Goal: Information Seeking & Learning: Learn about a topic

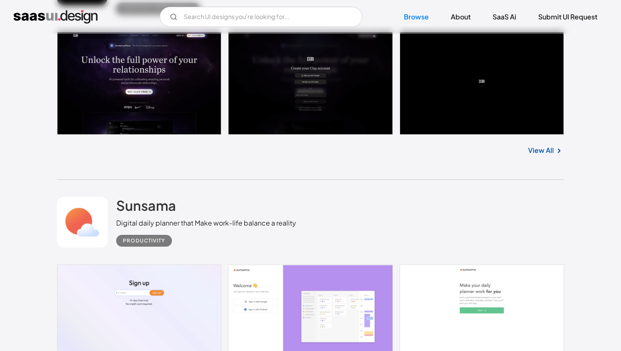
scroll to position [4359, 0]
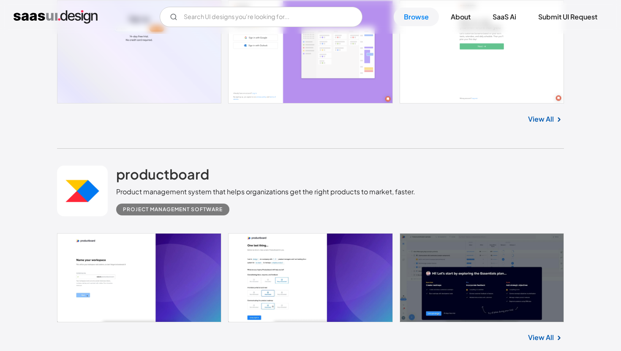
click at [463, 233] on link at bounding box center [310, 277] width 507 height 89
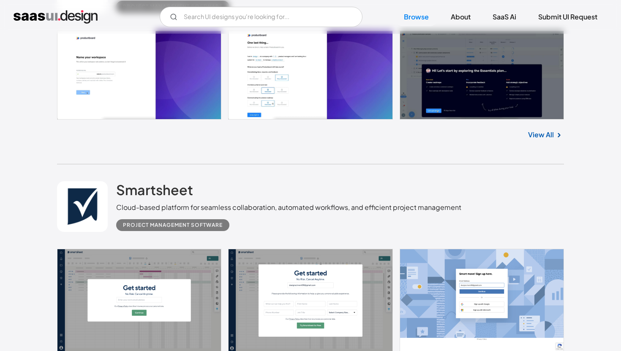
scroll to position [4562, 0]
click at [201, 249] on link at bounding box center [310, 300] width 507 height 103
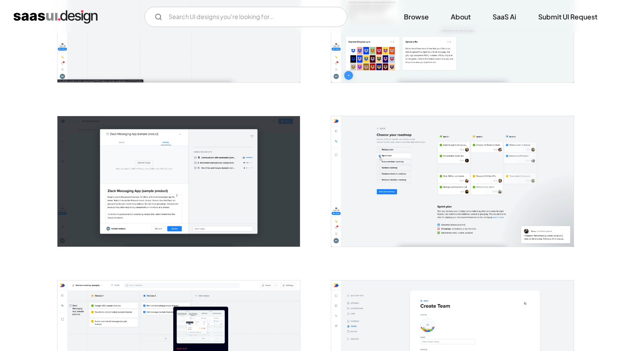
scroll to position [831, 0]
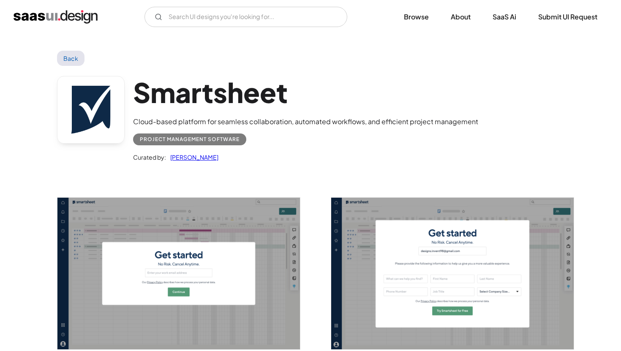
click at [373, 167] on div "Smartsheet Cloud-based platform for seamless collaboration, automated workflows…" at bounding box center [310, 121] width 507 height 110
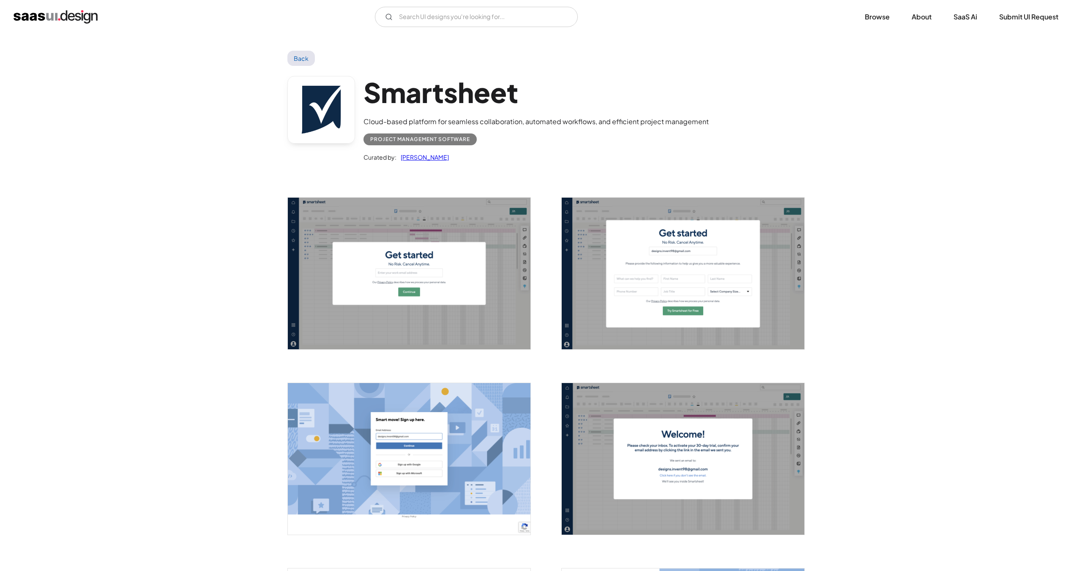
click at [298, 55] on link "Back" at bounding box center [300, 58] width 27 height 15
click at [85, 18] on img "home" at bounding box center [56, 17] width 84 height 14
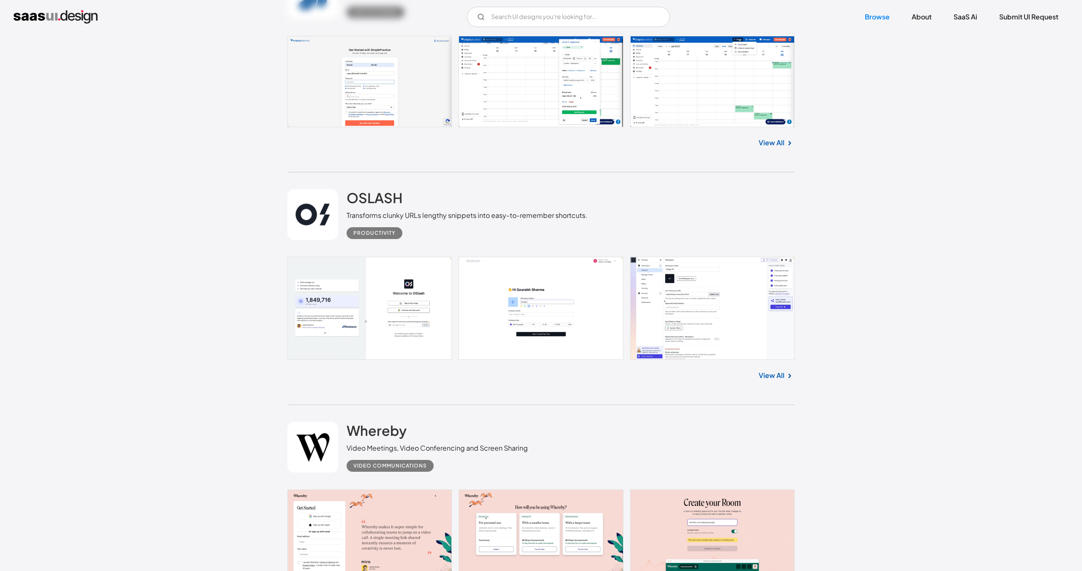
scroll to position [1569, 0]
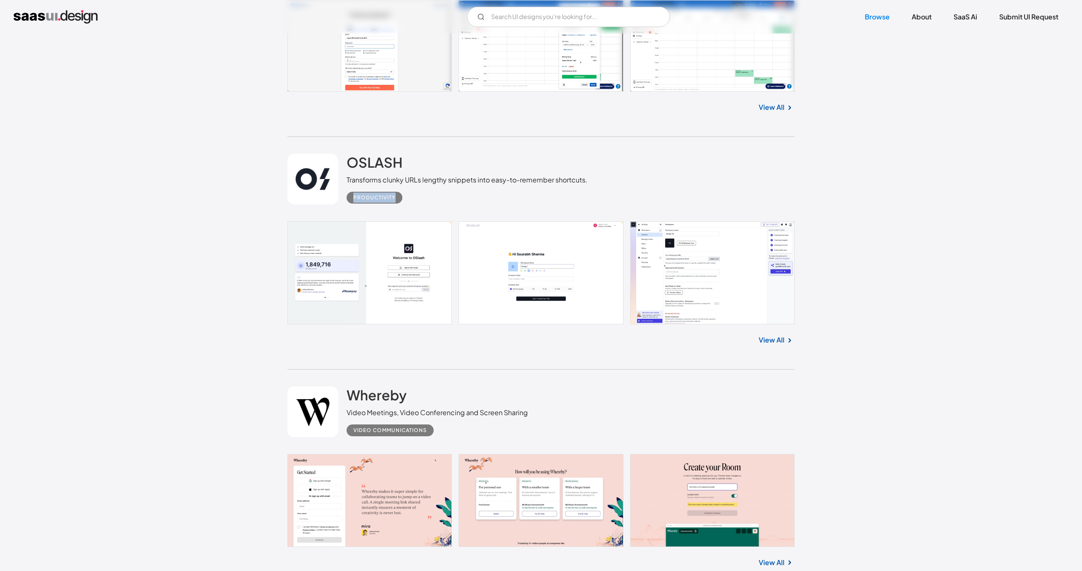
drag, startPoint x: 354, startPoint y: 198, endPoint x: 396, endPoint y: 197, distance: 41.9
click at [396, 197] on div "Productivity" at bounding box center [375, 198] width 56 height 12
click at [413, 197] on div "Productivity" at bounding box center [467, 194] width 241 height 19
click at [368, 183] on div "Transforms clunky URLs lengthy snippets into easy-to-remember shortcuts." at bounding box center [467, 180] width 241 height 10
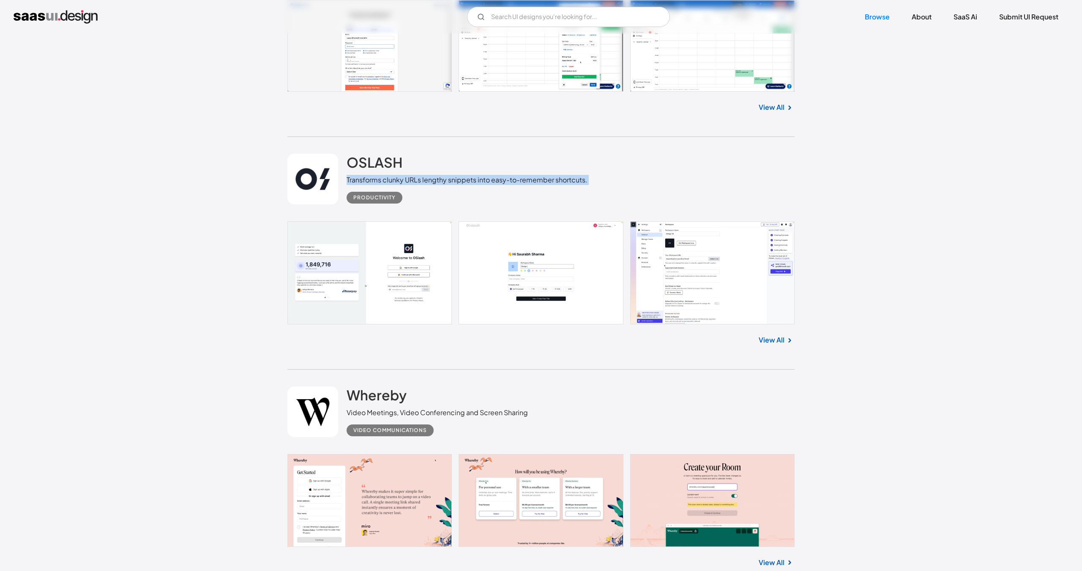
click at [368, 183] on div "Transforms clunky URLs lengthy snippets into easy-to-remember shortcuts." at bounding box center [467, 180] width 241 height 10
click at [456, 178] on div "Transforms clunky URLs lengthy snippets into easy-to-remember shortcuts." at bounding box center [467, 180] width 241 height 10
click at [450, 160] on div "OSLASH Transforms clunky URLs lengthy snippets into easy-to-remember shortcuts.…" at bounding box center [467, 179] width 241 height 50
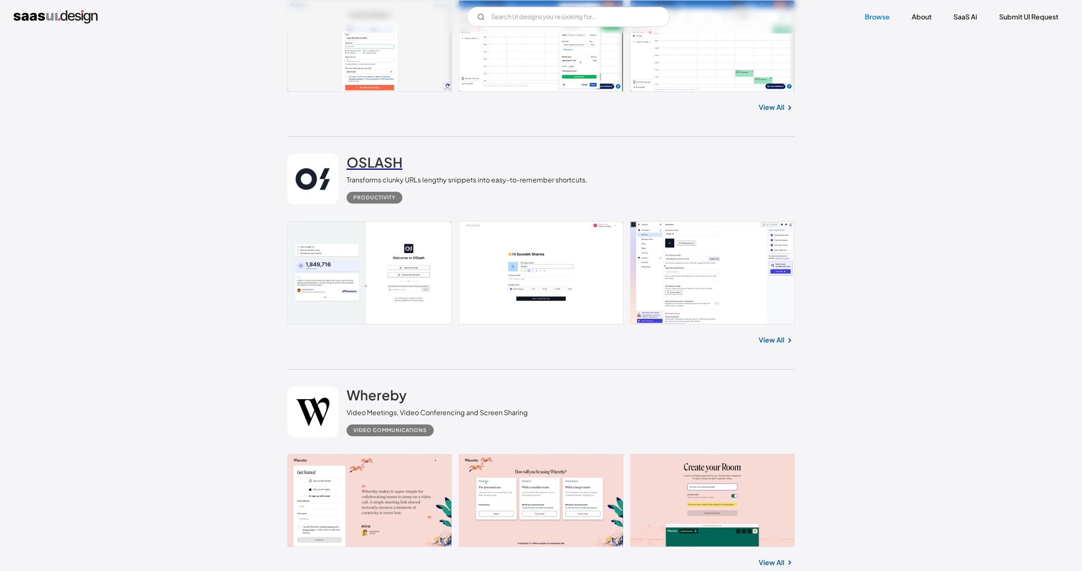
click at [367, 162] on h2 "OSLASH" at bounding box center [375, 162] width 56 height 17
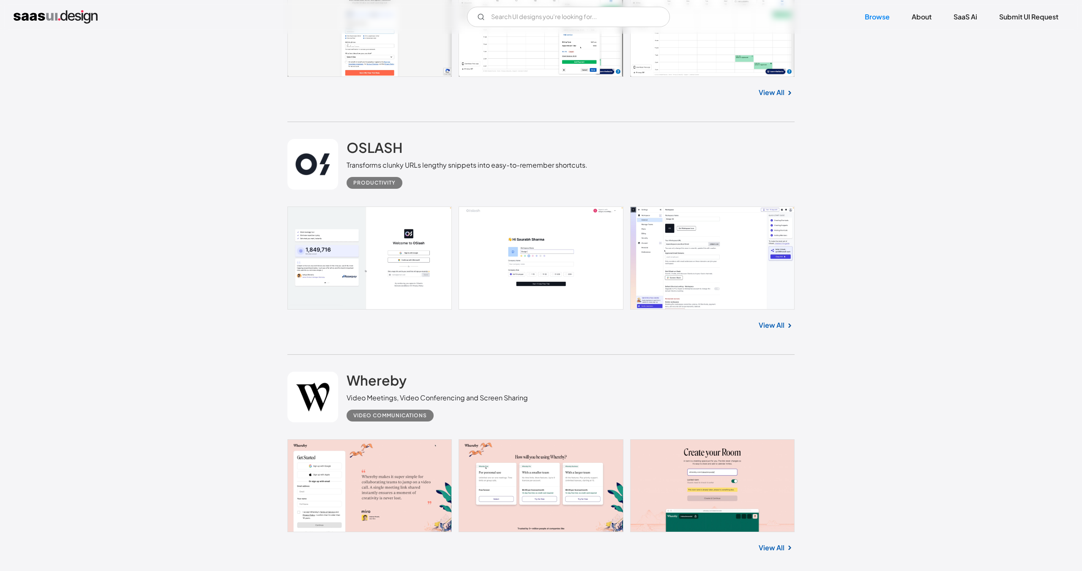
scroll to position [1567, 0]
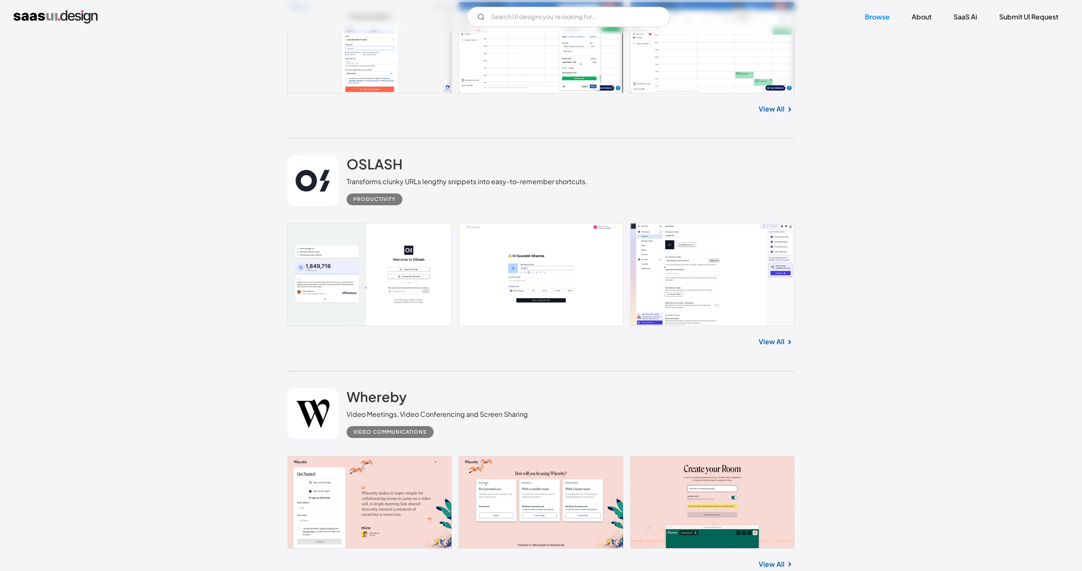
click at [666, 170] on div "OSLASH Transforms clunky URLs lengthy snippets into easy-to-remember shortcuts.…" at bounding box center [540, 181] width 507 height 85
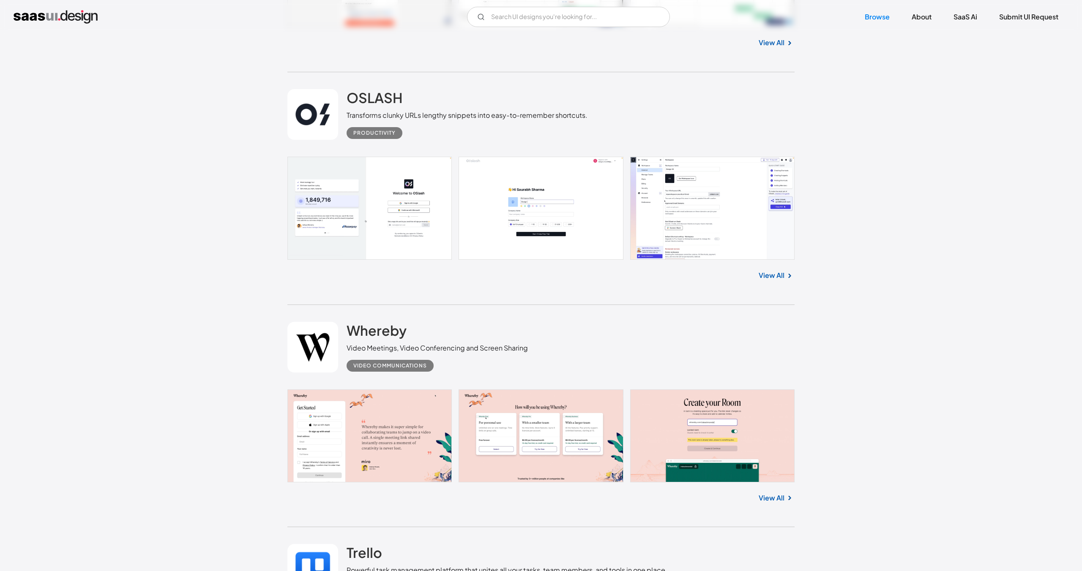
scroll to position [1682, 0]
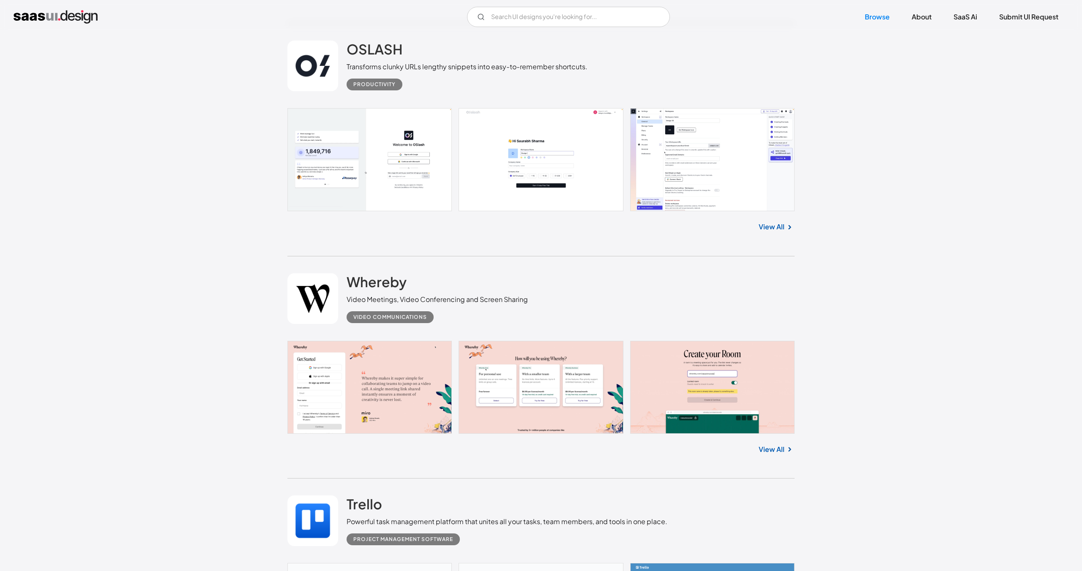
click at [689, 169] on link at bounding box center [540, 159] width 507 height 103
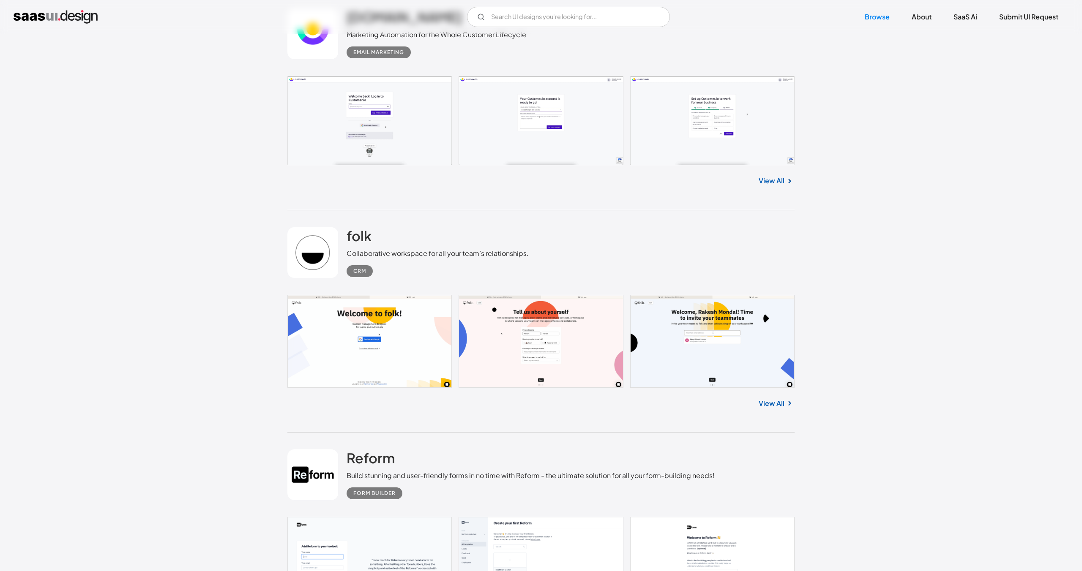
scroll to position [2681, 0]
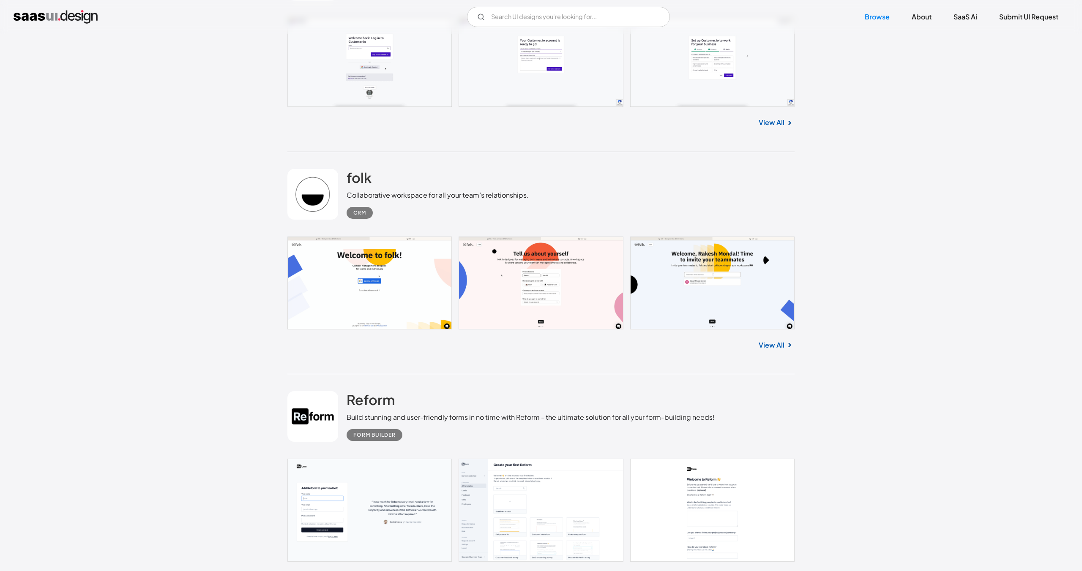
click at [785, 344] on img at bounding box center [790, 345] width 10 height 10
click at [774, 344] on link "View All" at bounding box center [772, 345] width 26 height 10
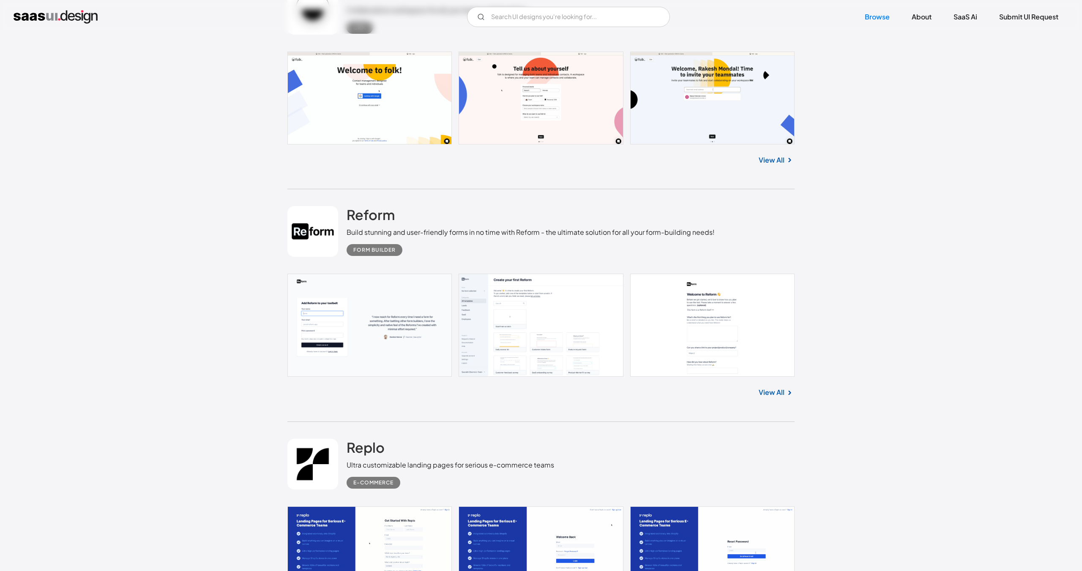
scroll to position [2958, 0]
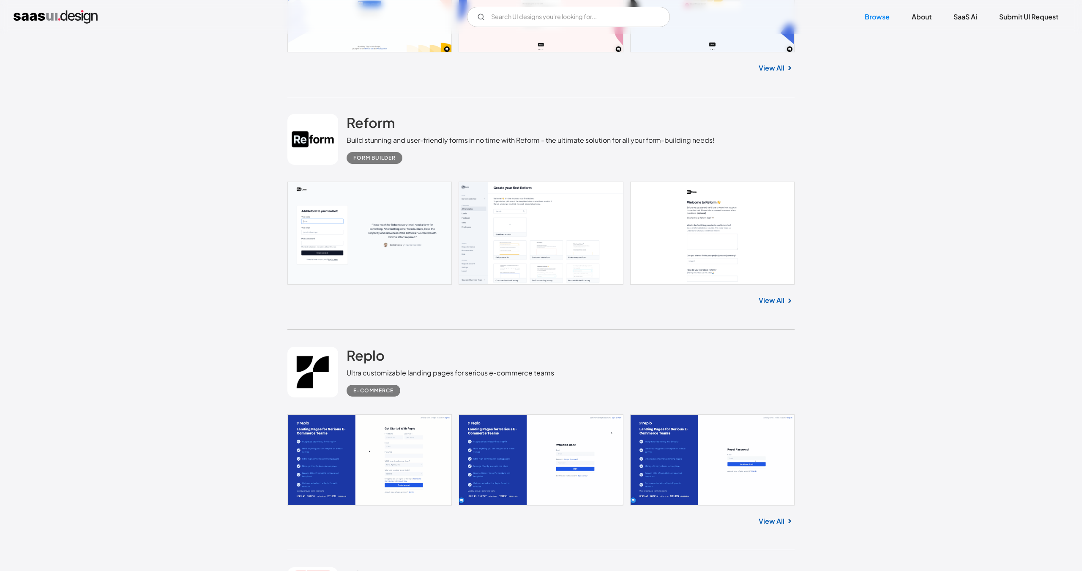
click at [777, 295] on link "View All" at bounding box center [772, 300] width 26 height 10
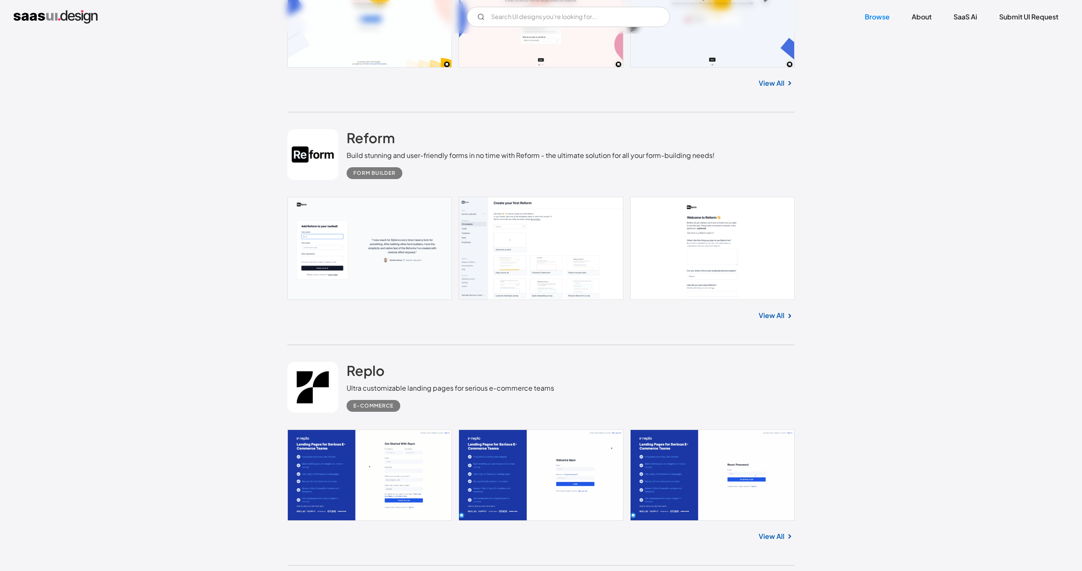
scroll to position [3051, 0]
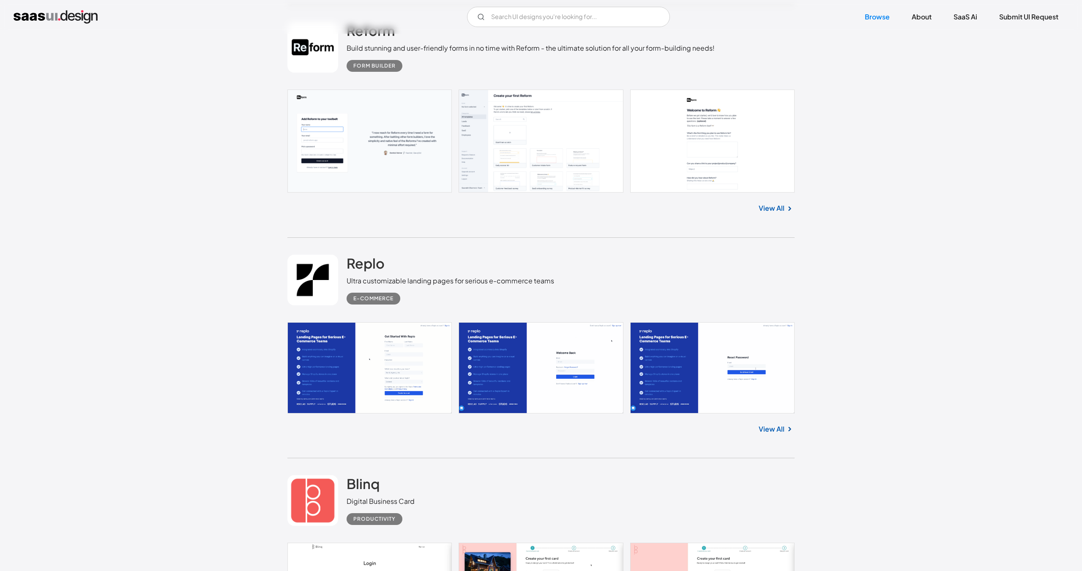
click at [771, 433] on link "View All" at bounding box center [772, 429] width 26 height 10
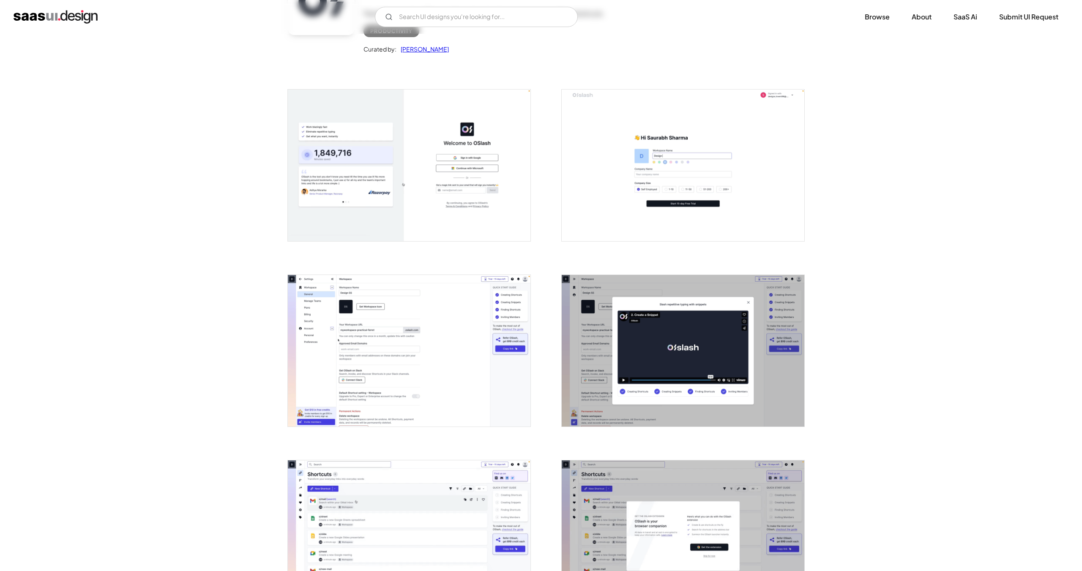
scroll to position [138, 0]
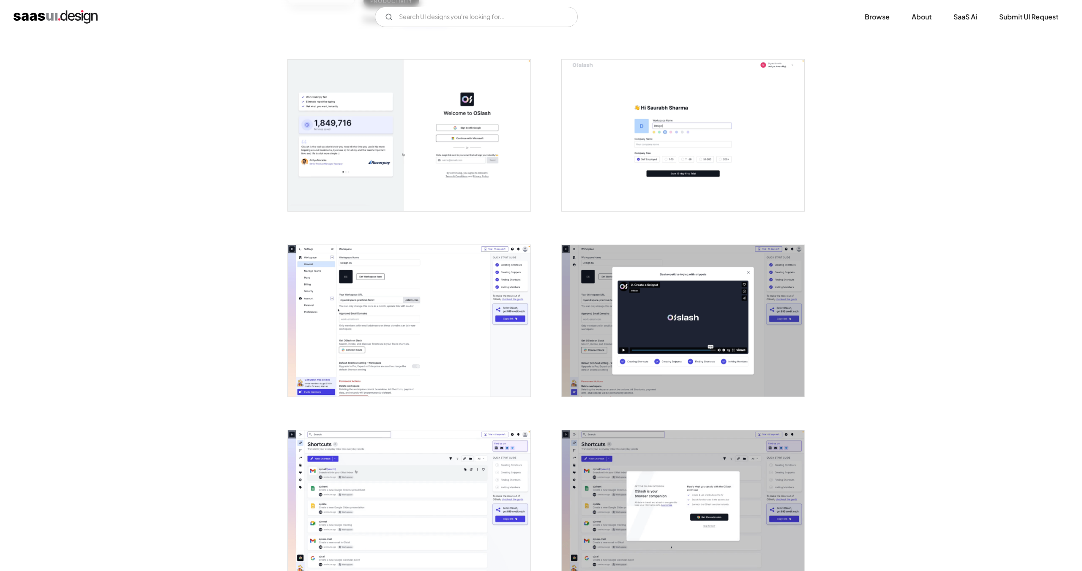
click at [666, 153] on img "open lightbox" at bounding box center [683, 136] width 243 height 152
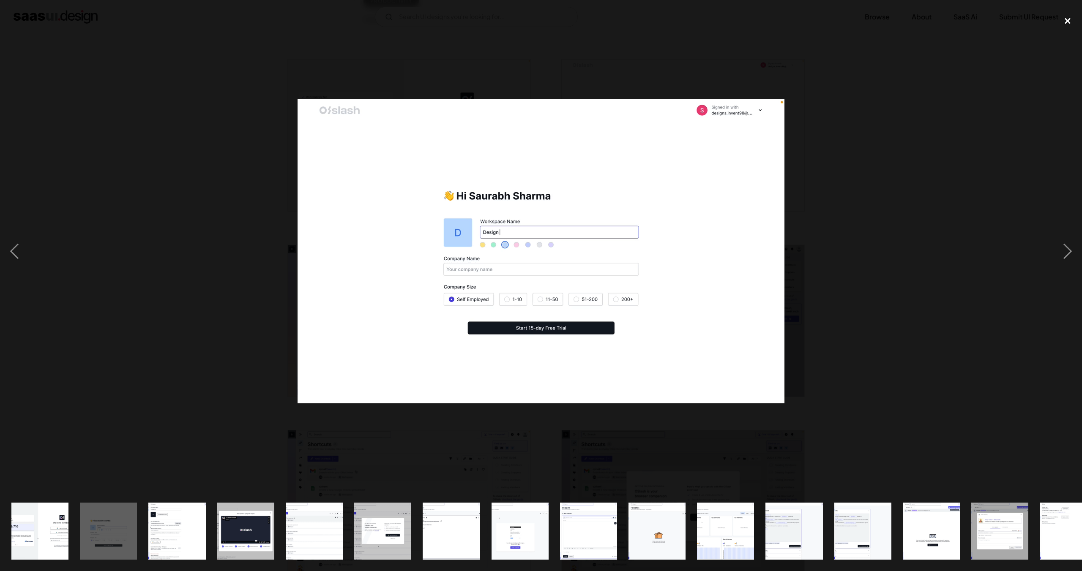
click at [1060, 25] on div "close lightbox" at bounding box center [1067, 20] width 29 height 19
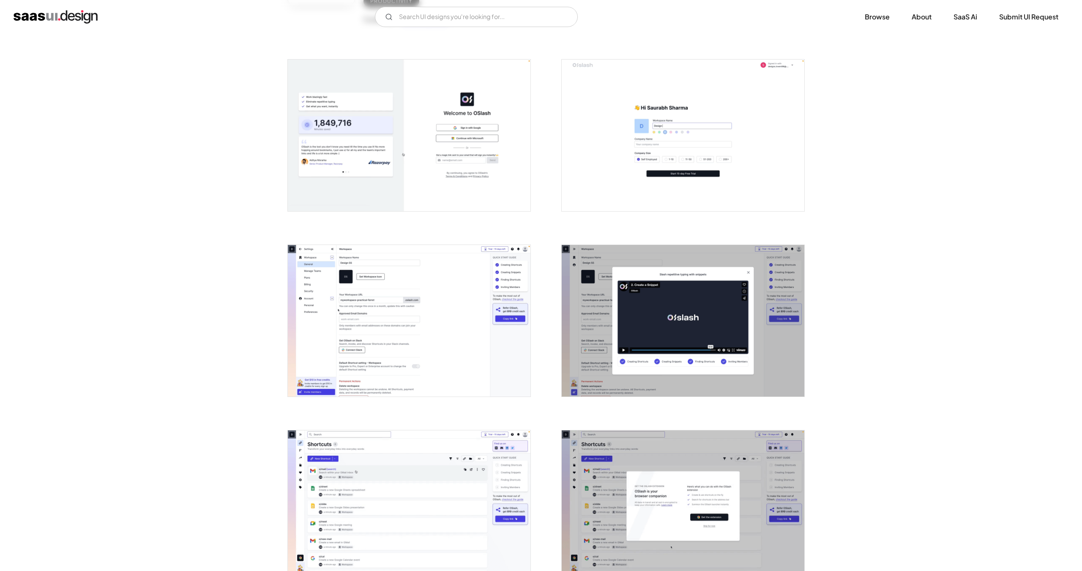
click at [715, 287] on img "open lightbox" at bounding box center [683, 321] width 243 height 152
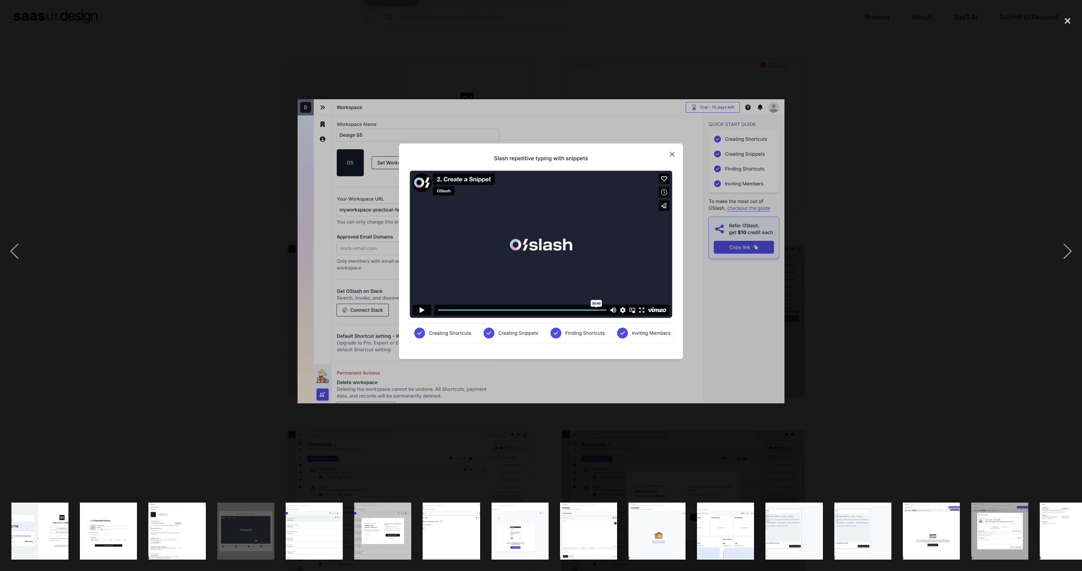
click at [815, 226] on div at bounding box center [541, 251] width 1082 height 480
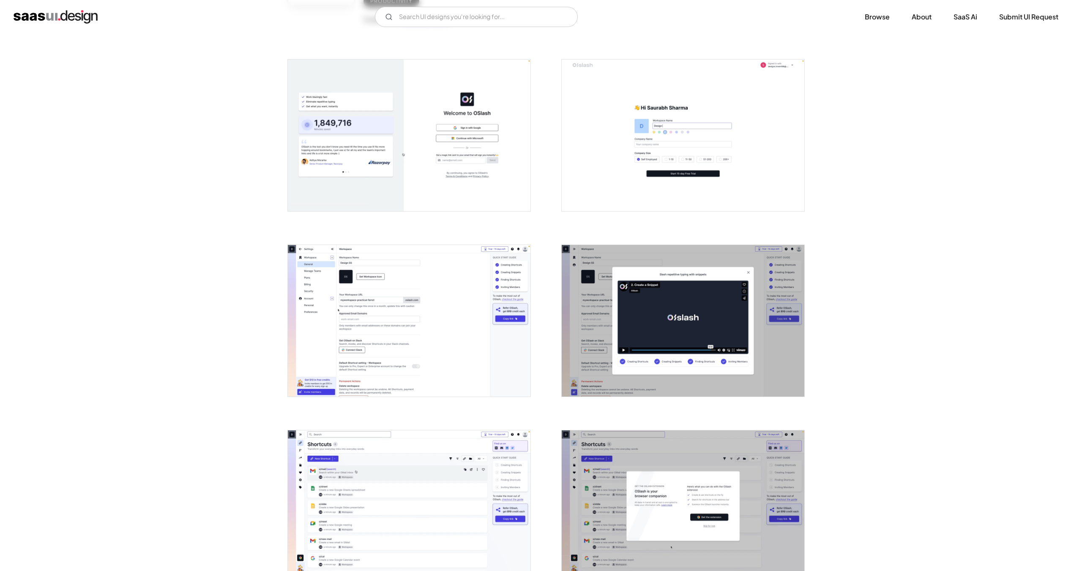
click at [405, 281] on img "open lightbox" at bounding box center [409, 321] width 243 height 152
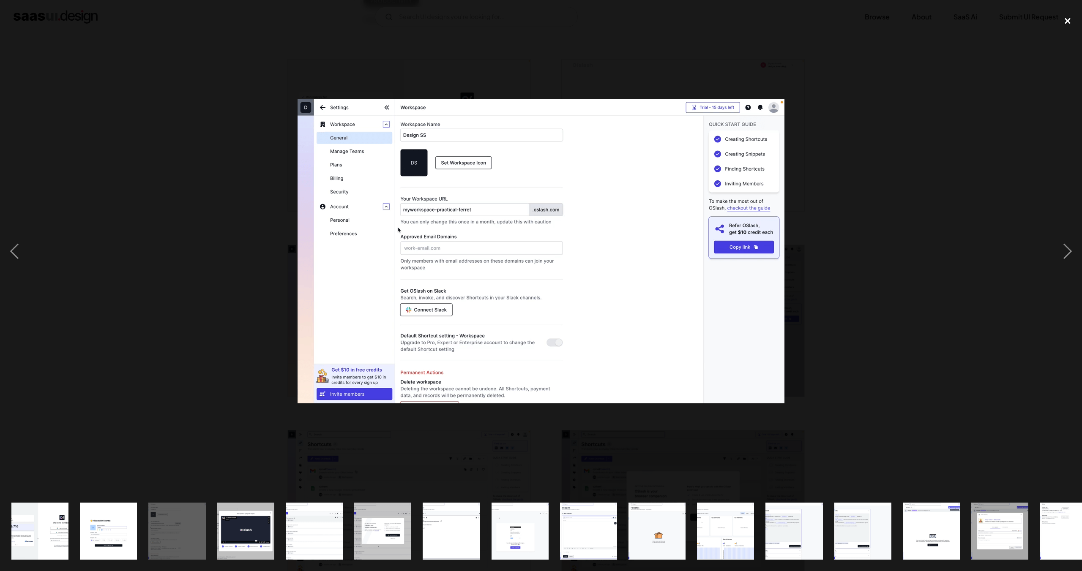
click at [1066, 24] on div "close lightbox" at bounding box center [1067, 20] width 29 height 19
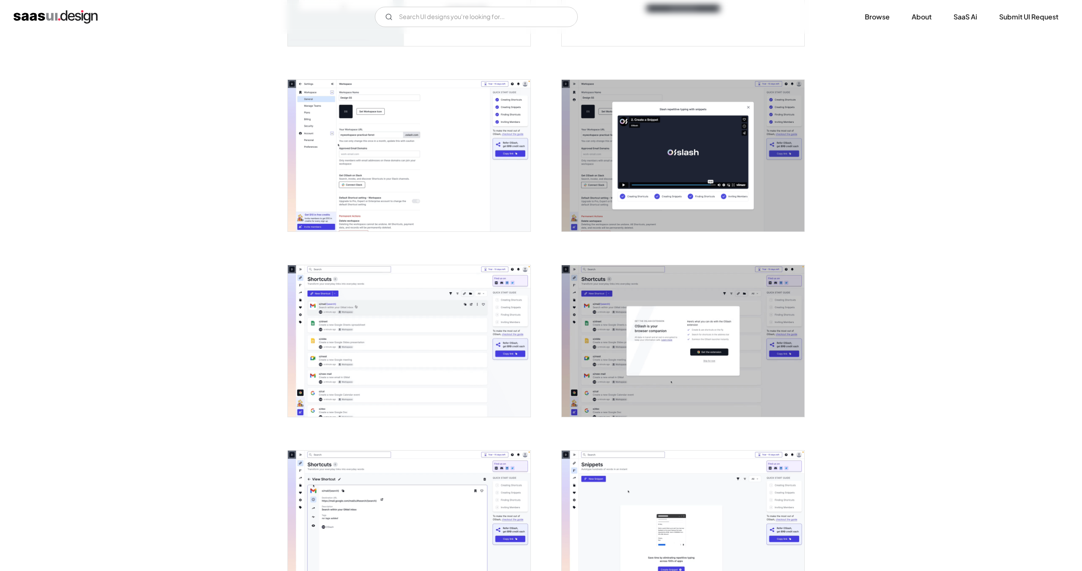
scroll to position [342, 0]
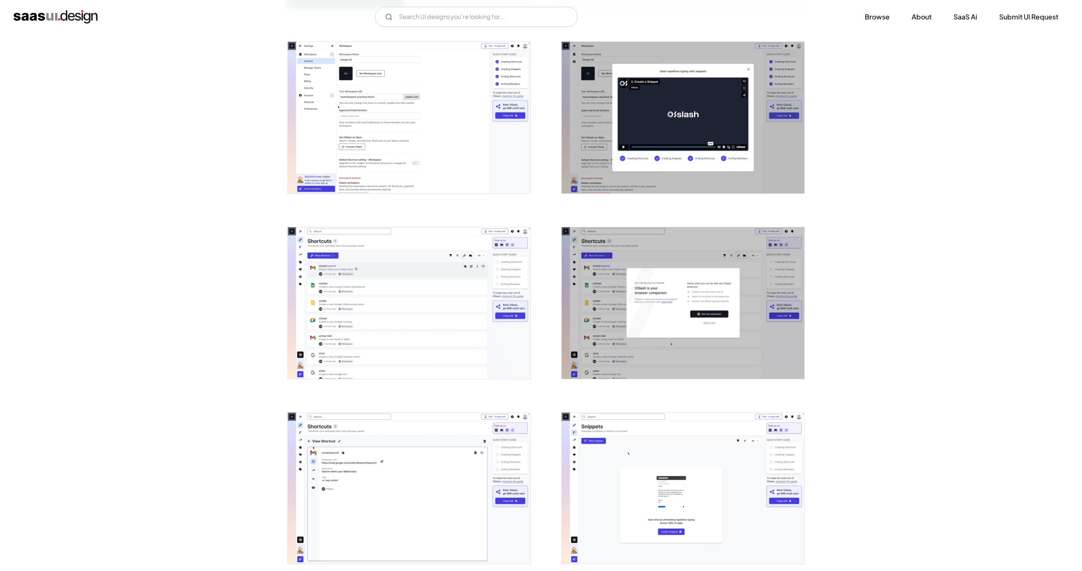
click at [435, 323] on img "open lightbox" at bounding box center [409, 303] width 243 height 152
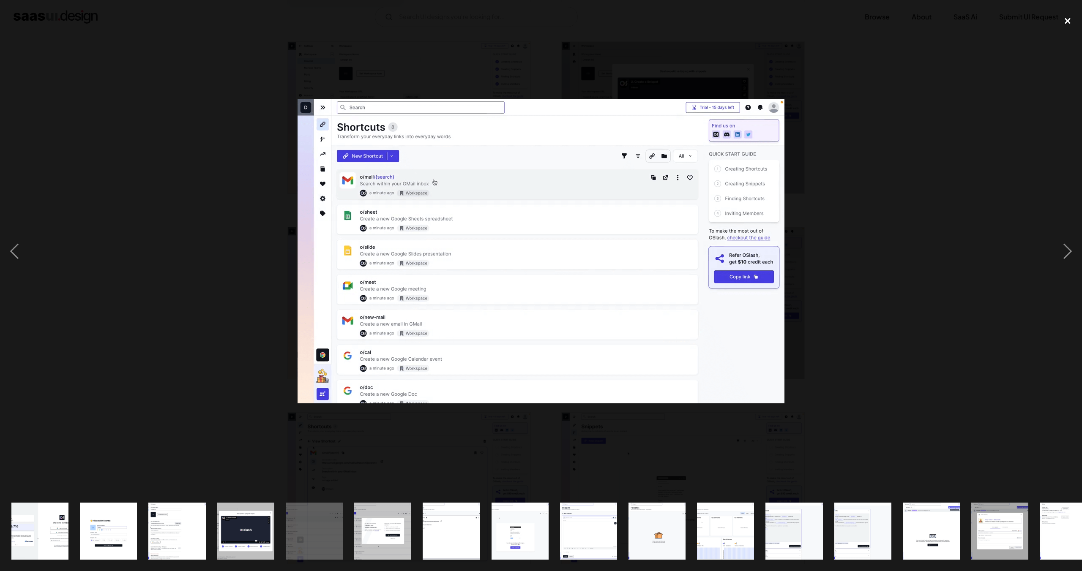
click at [1064, 22] on div "close lightbox" at bounding box center [1067, 20] width 29 height 19
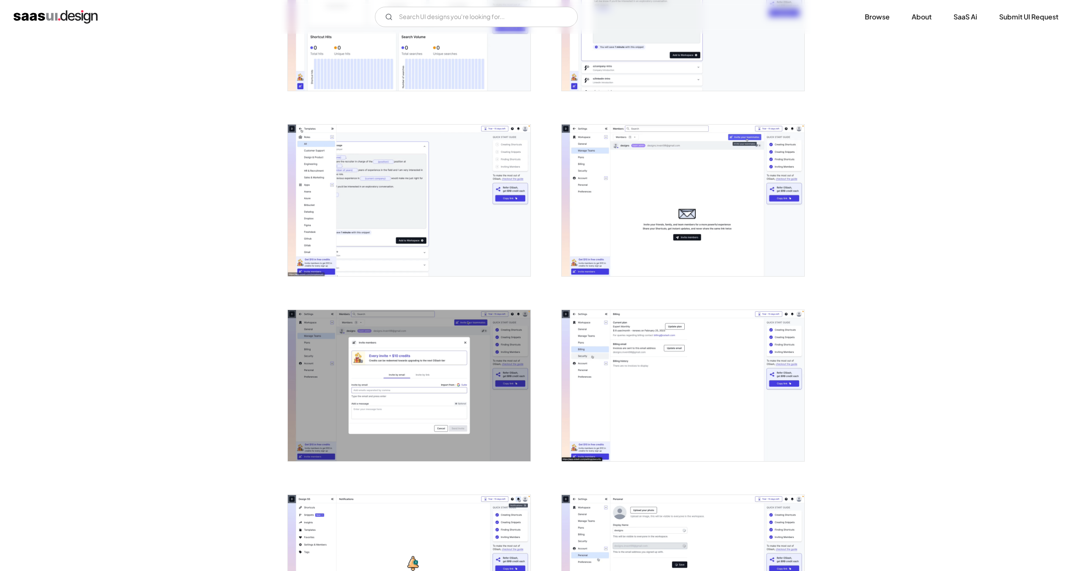
scroll to position [1388, 0]
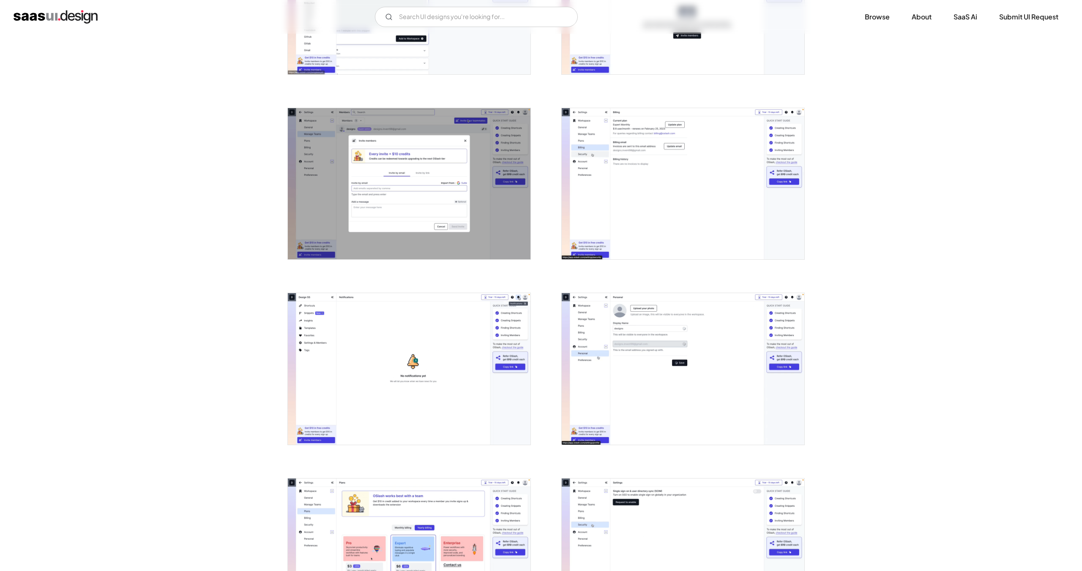
click at [690, 213] on img "open lightbox" at bounding box center [683, 184] width 243 height 152
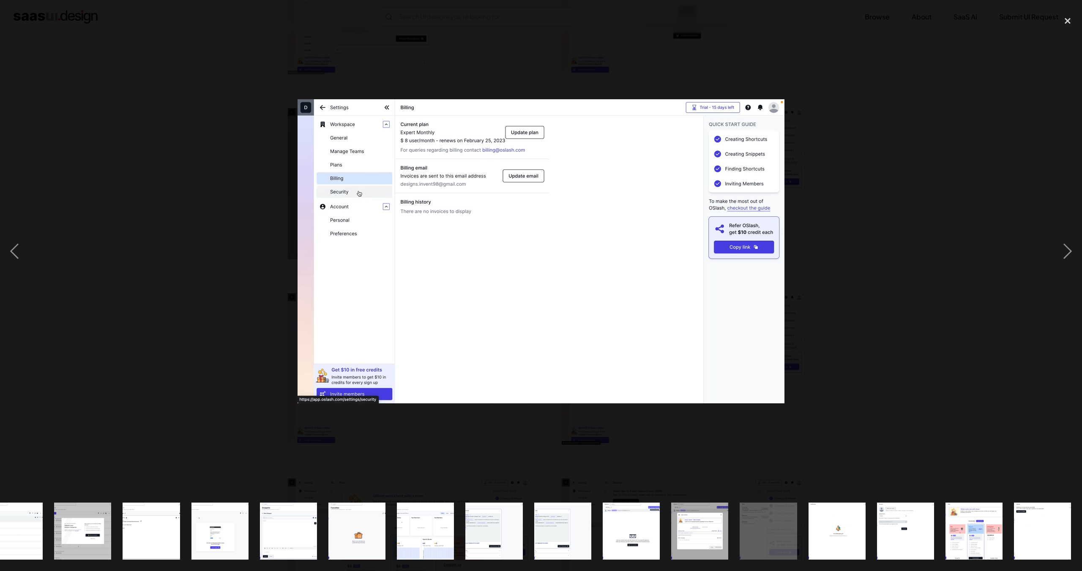
scroll to position [0, 301]
click at [885, 184] on div at bounding box center [541, 251] width 1082 height 480
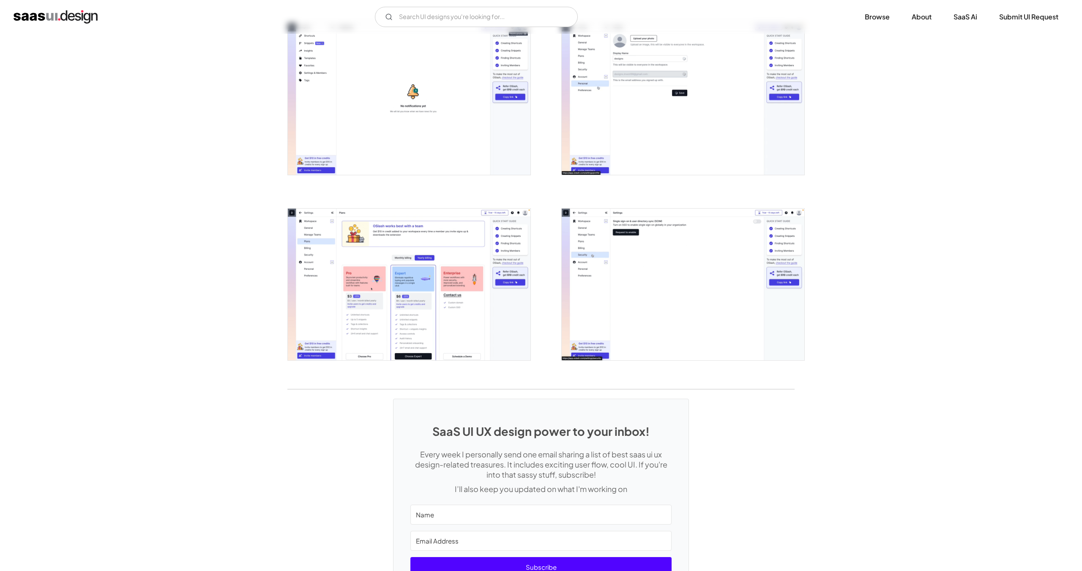
scroll to position [1754, 0]
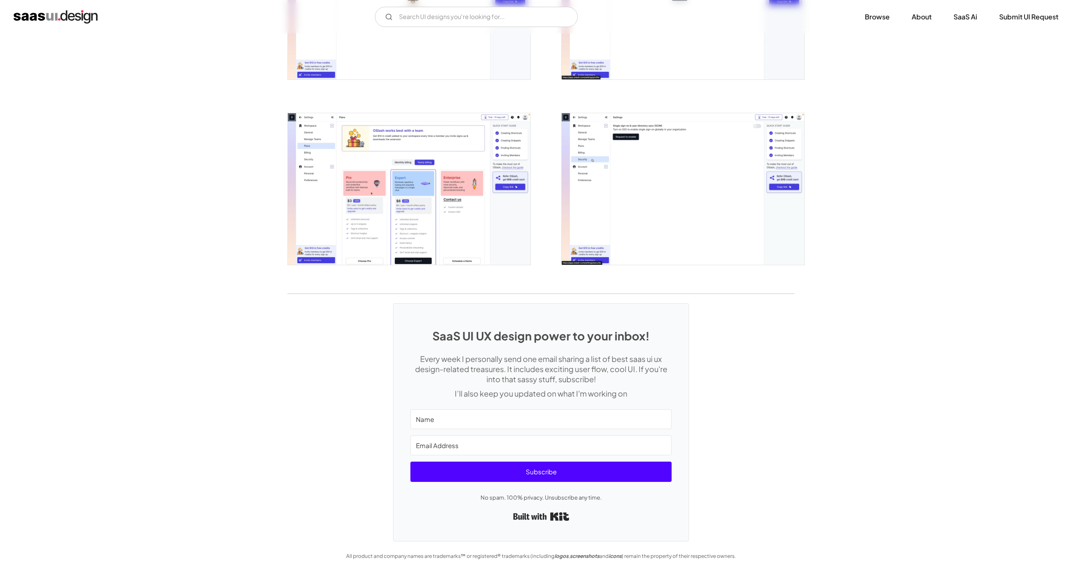
click at [506, 175] on img "open lightbox" at bounding box center [409, 189] width 243 height 152
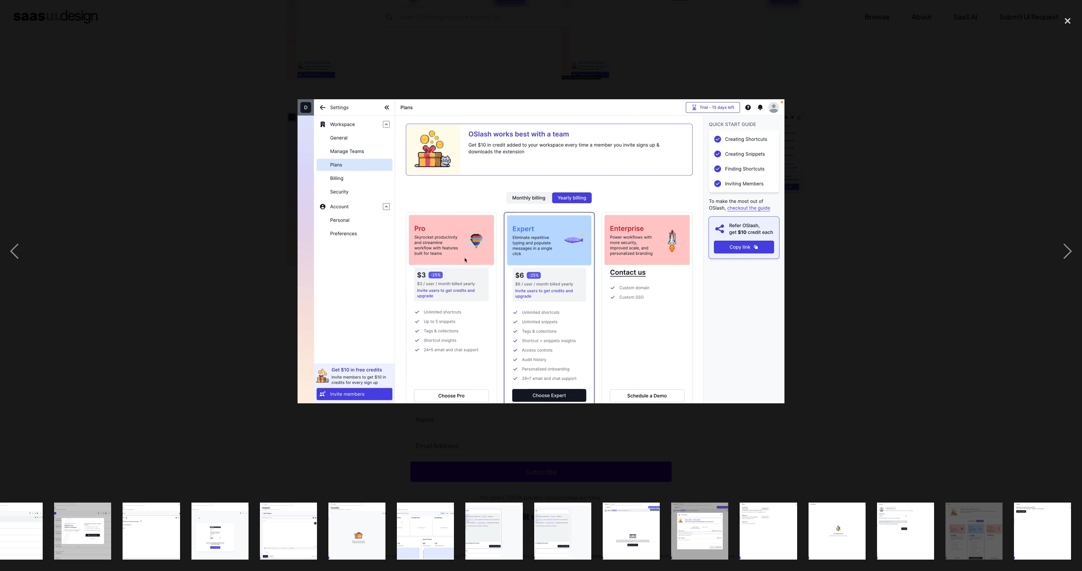
scroll to position [0, 301]
click at [914, 207] on div at bounding box center [541, 251] width 1082 height 480
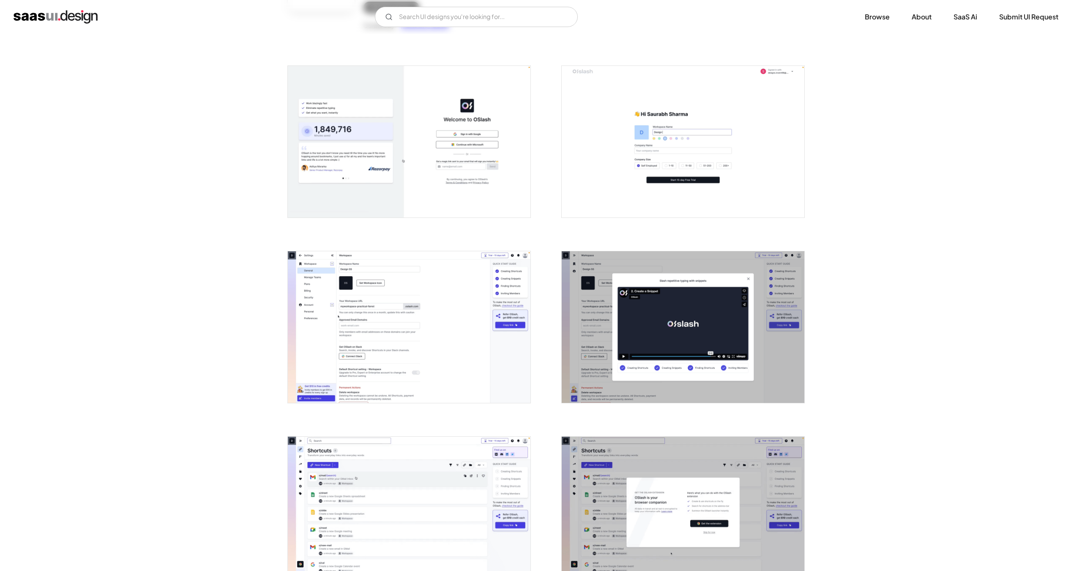
scroll to position [0, 0]
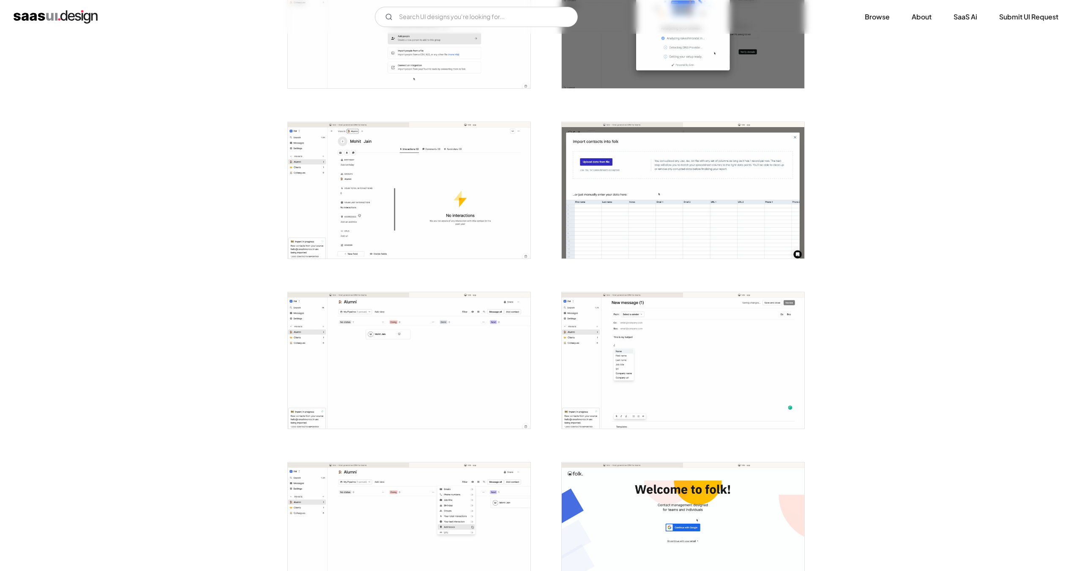
scroll to position [970, 0]
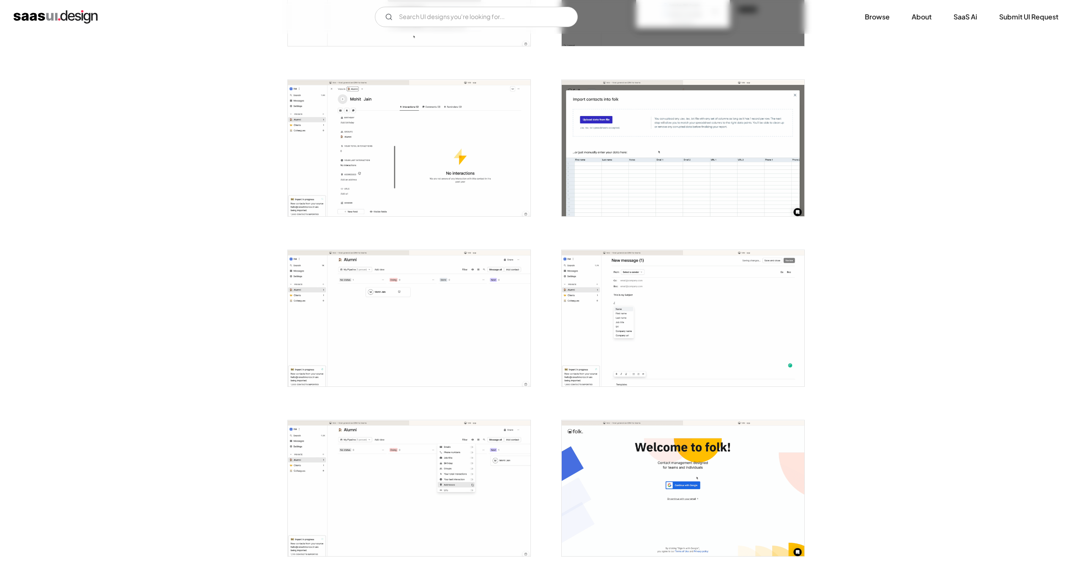
click at [492, 282] on img "open lightbox" at bounding box center [409, 318] width 243 height 137
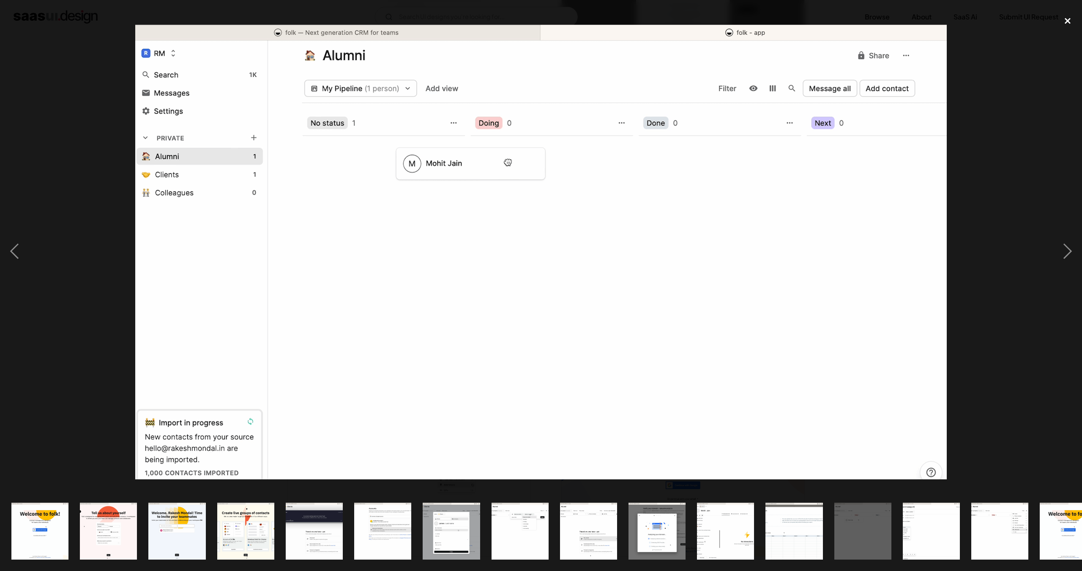
click at [1068, 19] on div "close lightbox" at bounding box center [1067, 20] width 29 height 19
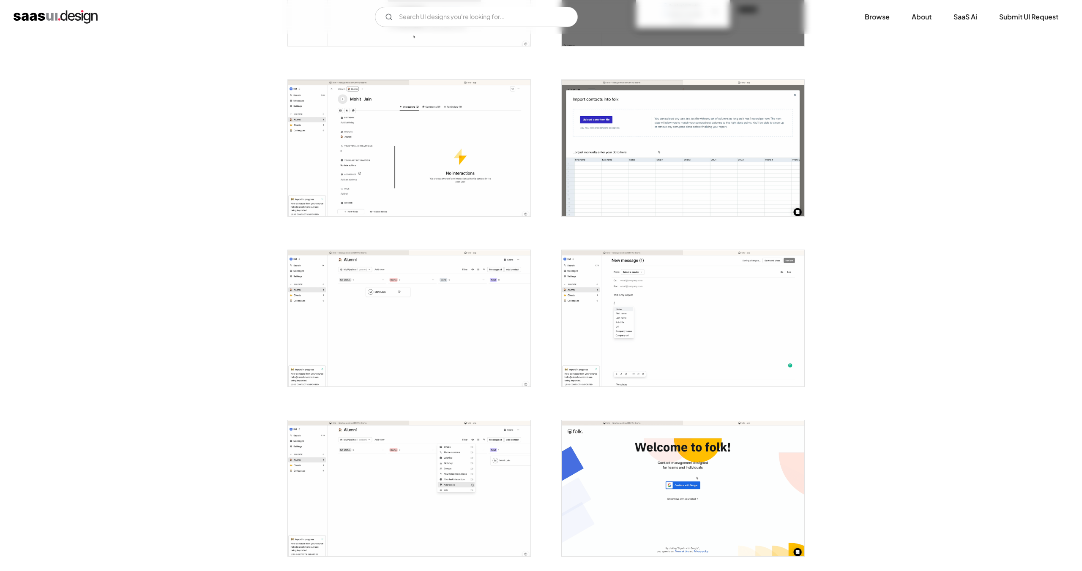
click at [730, 273] on img "open lightbox" at bounding box center [683, 318] width 243 height 137
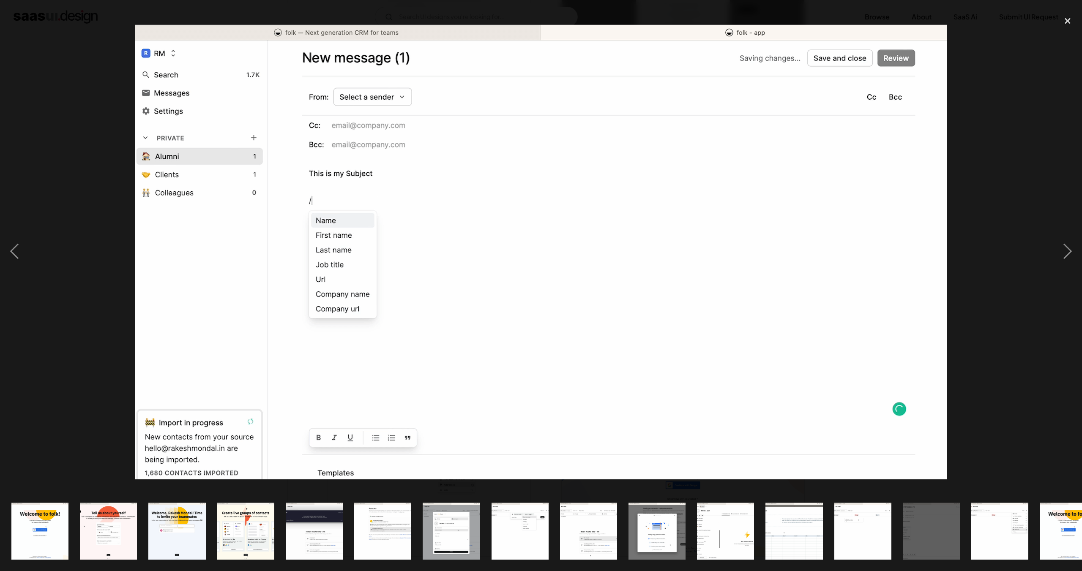
click at [852, 264] on img at bounding box center [541, 251] width 812 height 457
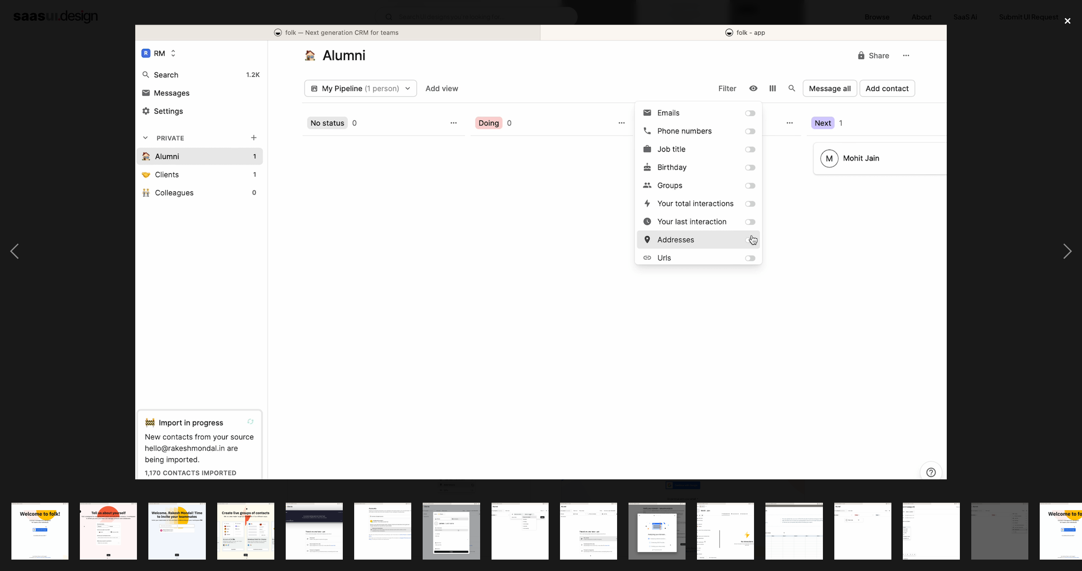
click at [1067, 23] on div "close lightbox" at bounding box center [1067, 20] width 29 height 19
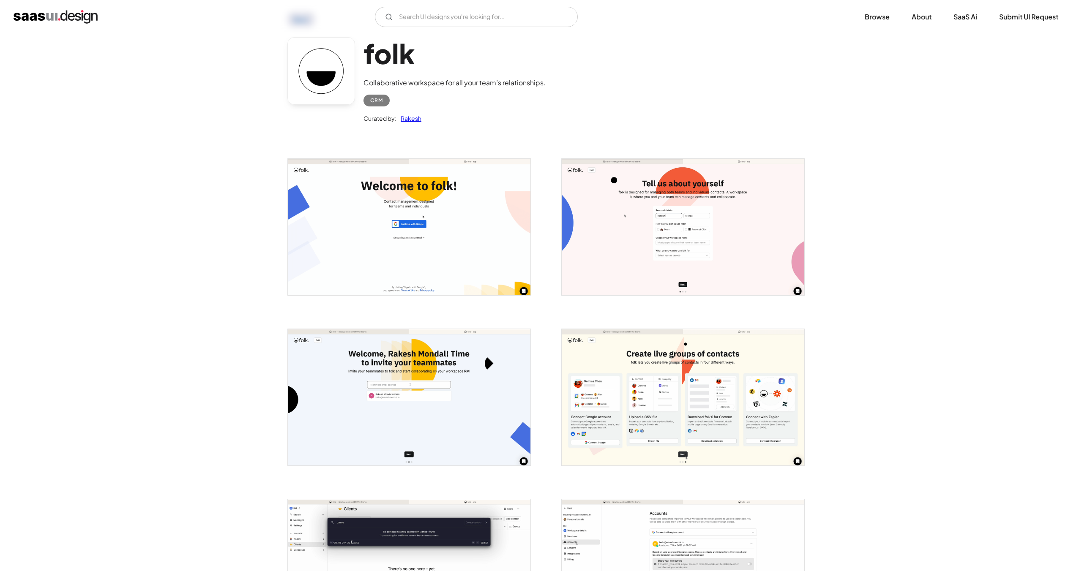
scroll to position [0, 0]
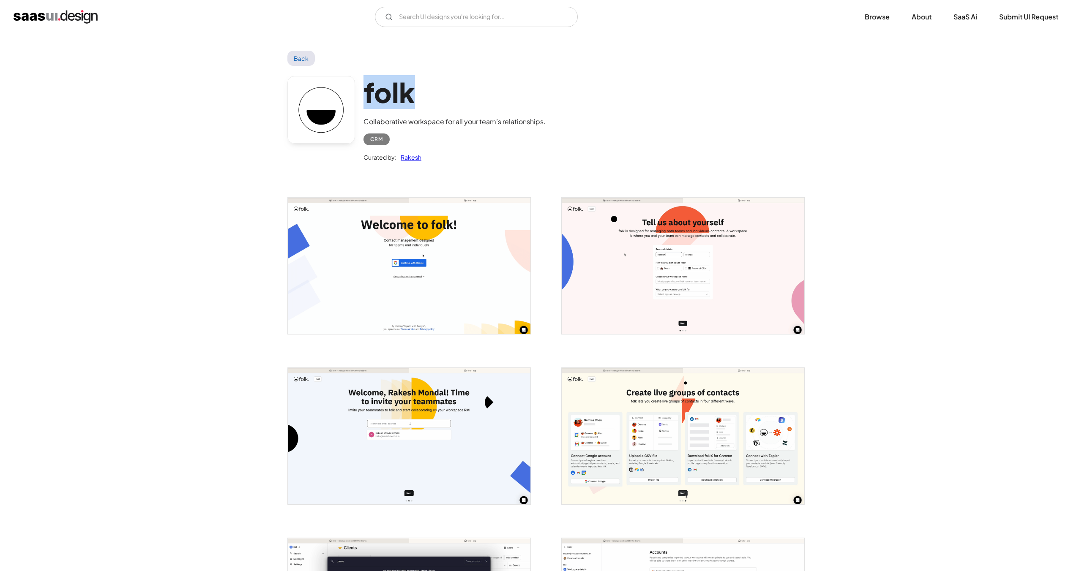
drag, startPoint x: 363, startPoint y: 97, endPoint x: 421, endPoint y: 97, distance: 57.5
click at [421, 97] on h1 "folk" at bounding box center [455, 92] width 182 height 33
copy h1 "folk"
click at [305, 57] on link "Back" at bounding box center [300, 58] width 27 height 15
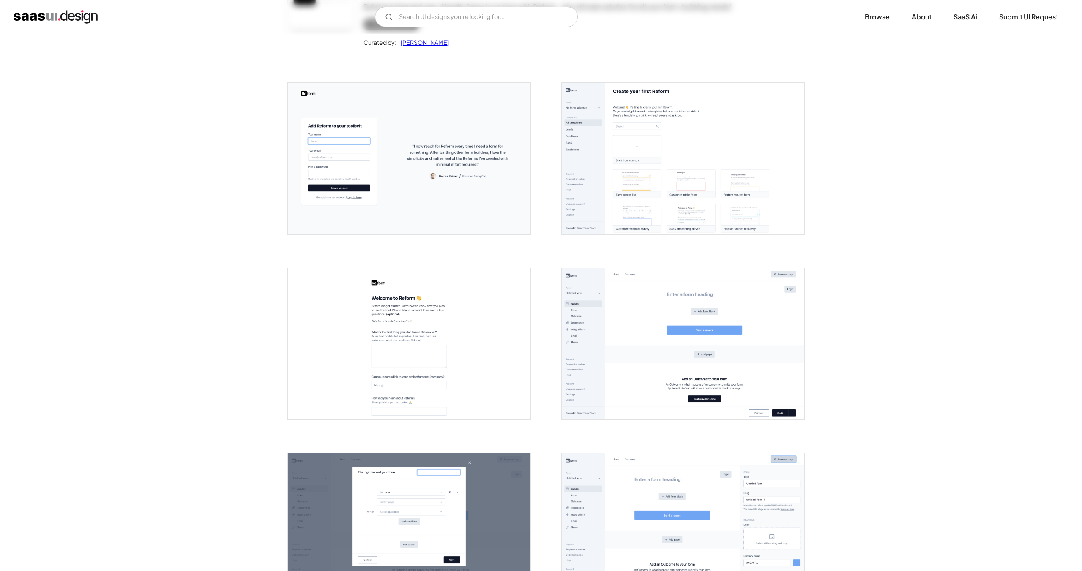
scroll to position [148, 0]
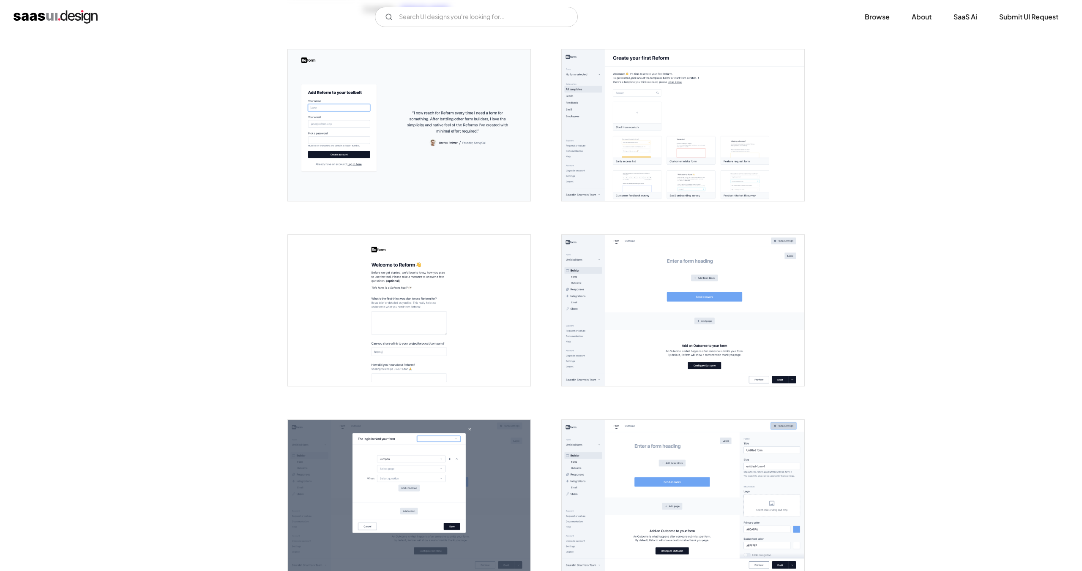
click at [745, 301] on img "open lightbox" at bounding box center [683, 311] width 243 height 152
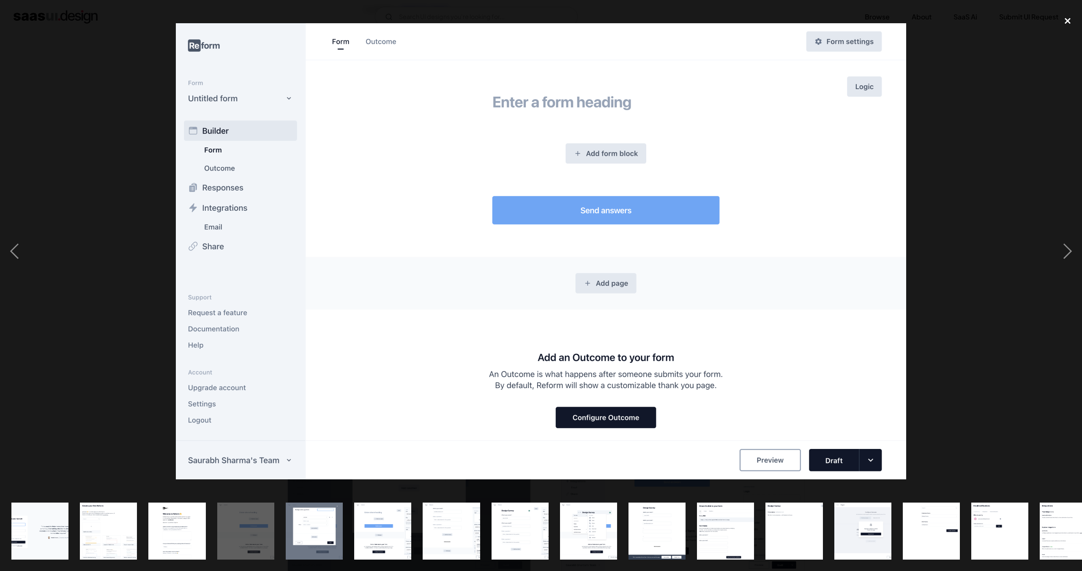
click at [1062, 19] on div "close lightbox" at bounding box center [1067, 20] width 29 height 19
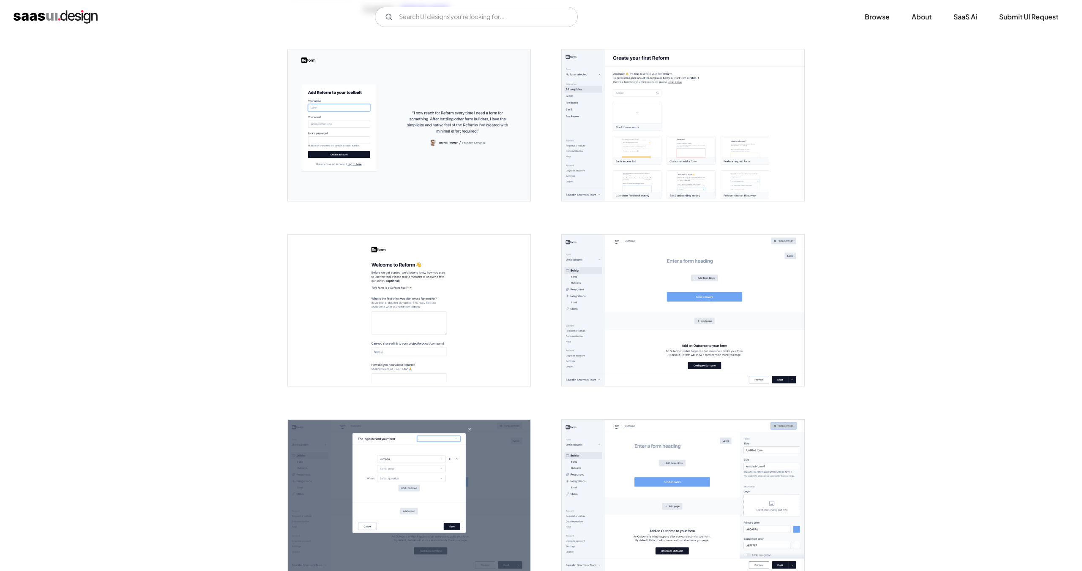
scroll to position [0, 0]
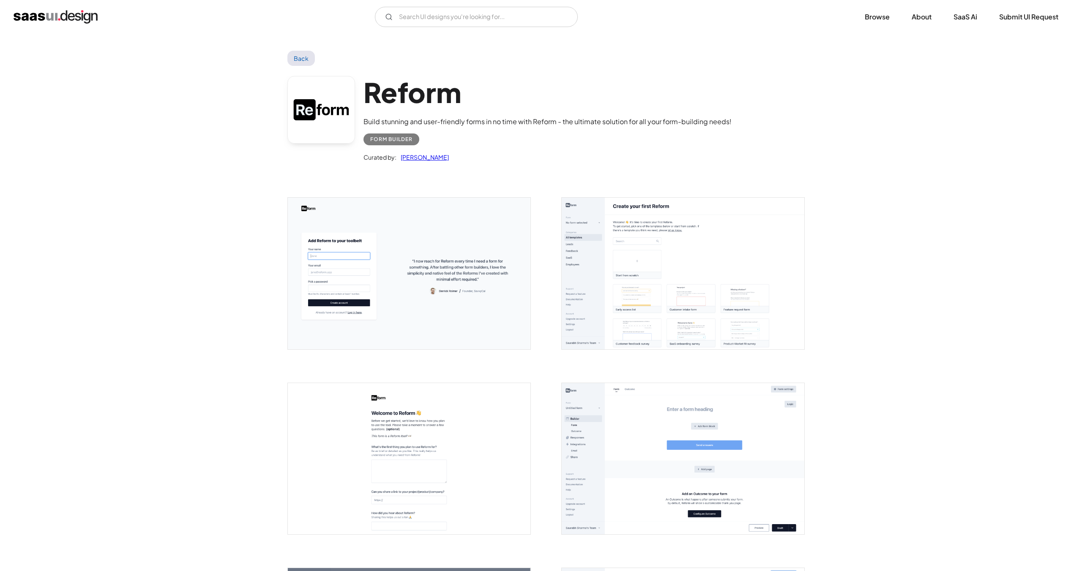
click at [364, 93] on h1 "Reform" at bounding box center [548, 92] width 368 height 33
copy h1 "Reform"
click at [403, 116] on div "Reform Build stunning and user-friendly forms in no time with Reform - the ulti…" at bounding box center [548, 119] width 368 height 87
drag, startPoint x: 370, startPoint y: 139, endPoint x: 419, endPoint y: 138, distance: 49.0
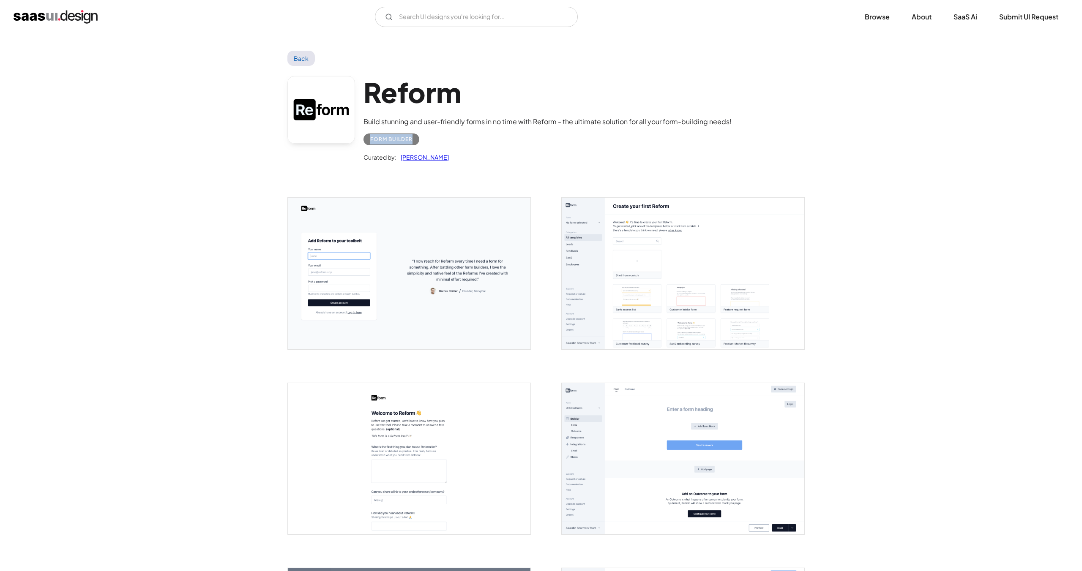
click at [419, 138] on div "Form Builder" at bounding box center [392, 140] width 56 height 12
copy div "Form Builder"
click at [304, 57] on link "Back" at bounding box center [300, 58] width 27 height 15
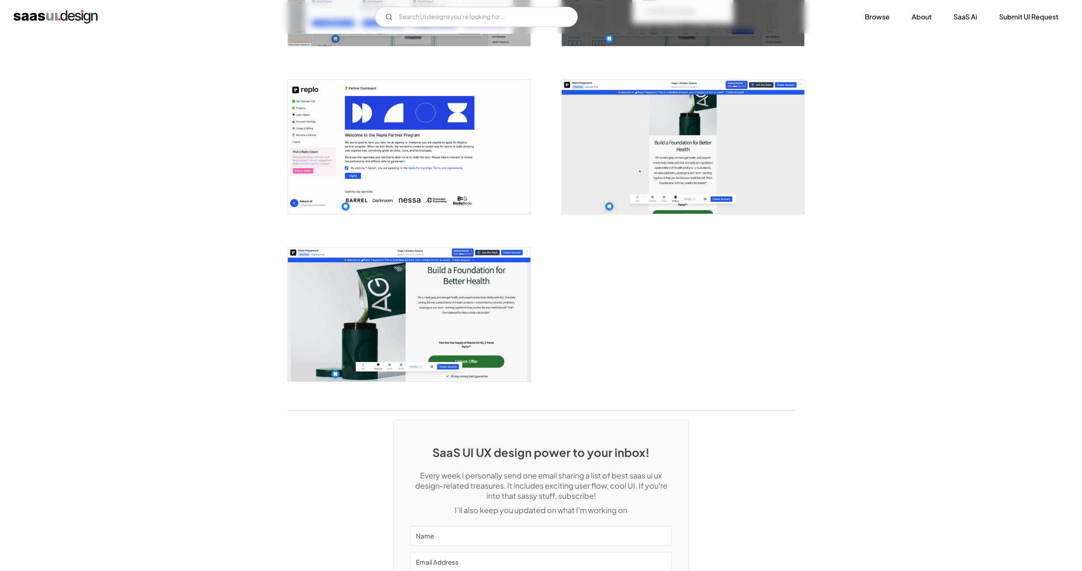
scroll to position [1361, 0]
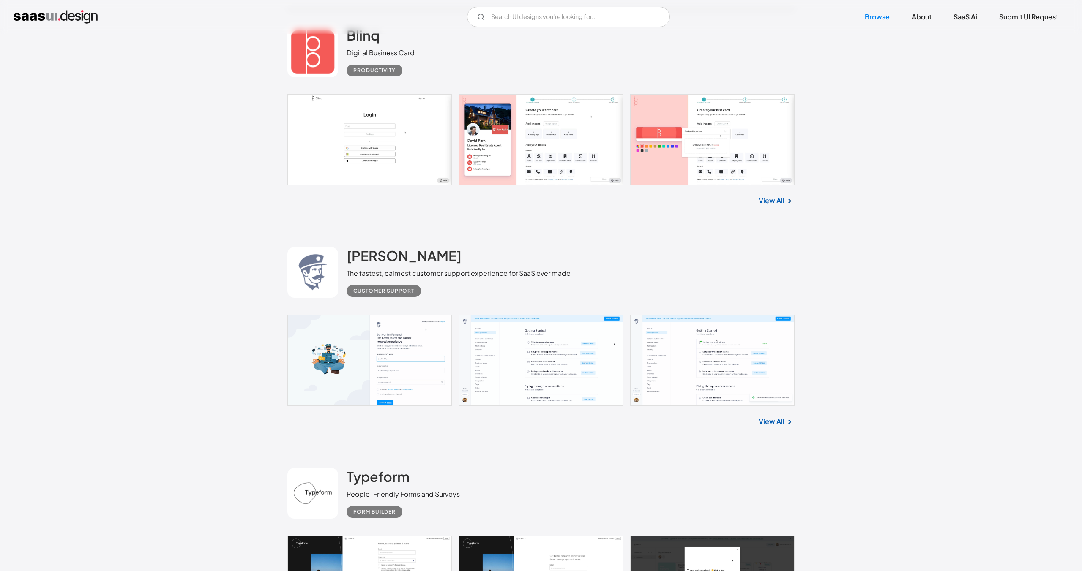
scroll to position [3537, 0]
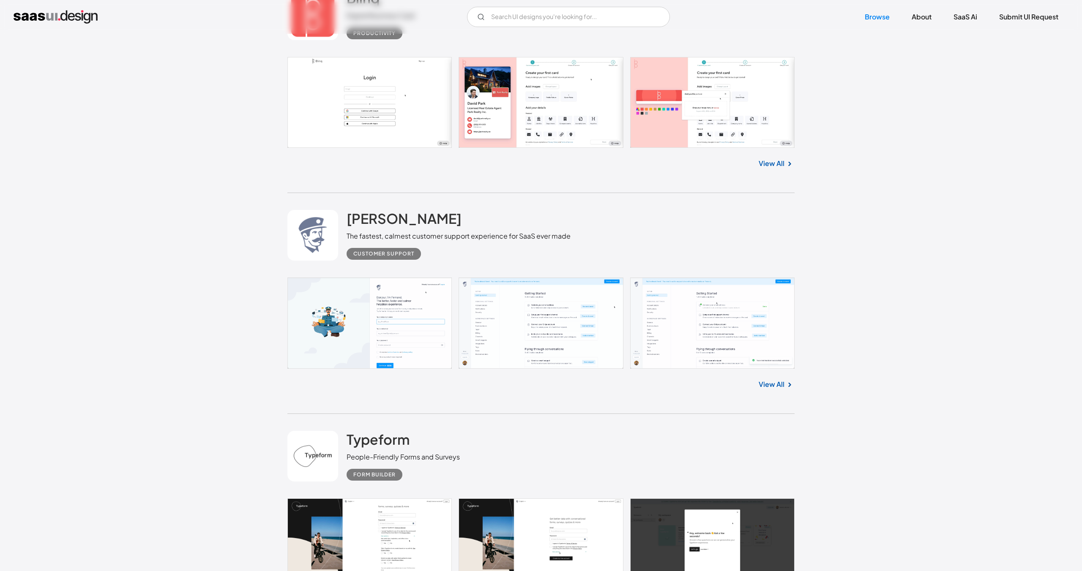
click at [775, 385] on link "View All" at bounding box center [772, 385] width 26 height 10
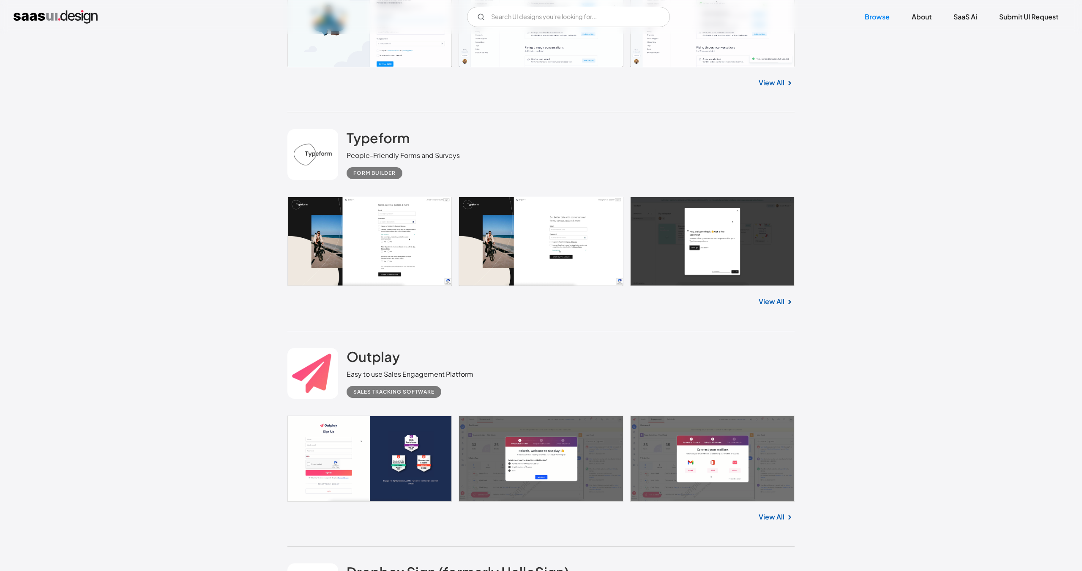
scroll to position [3855, 0]
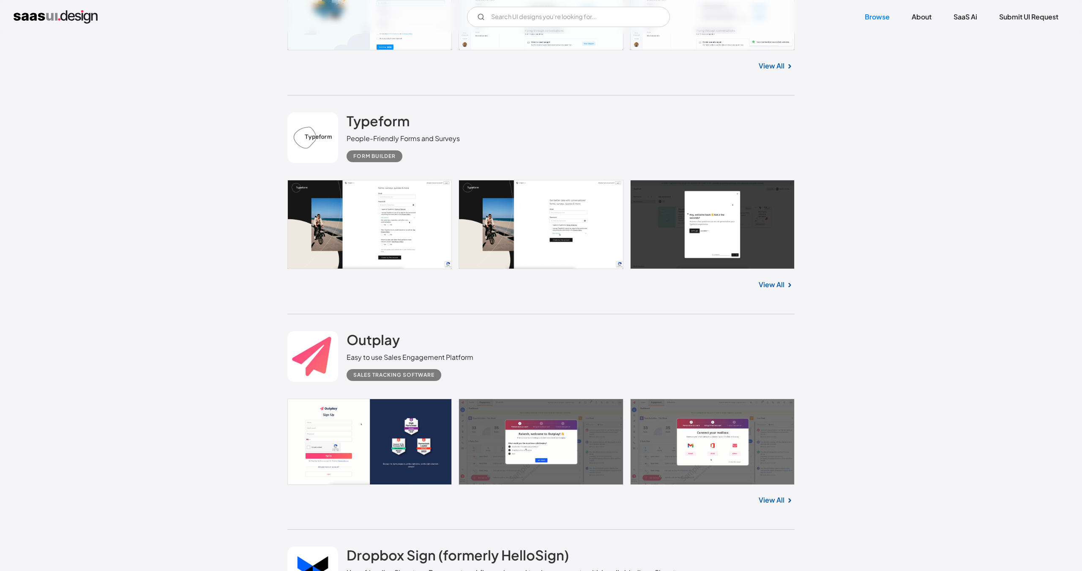
click at [525, 129] on div "Typeform People-Friendly Forms and Surveys Form Builder" at bounding box center [540, 138] width 507 height 85
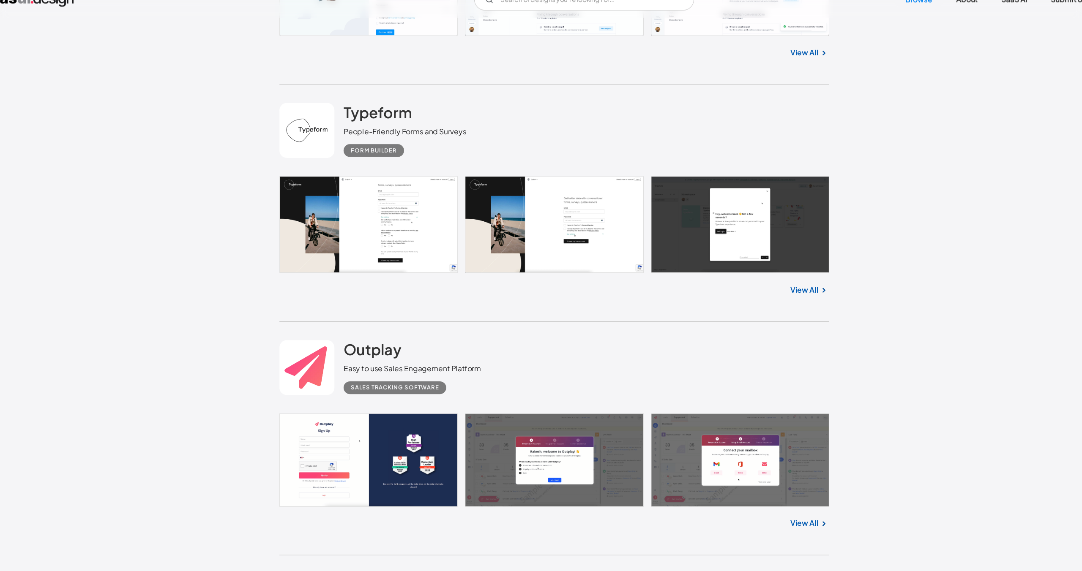
click at [764, 284] on link "View All" at bounding box center [772, 285] width 26 height 10
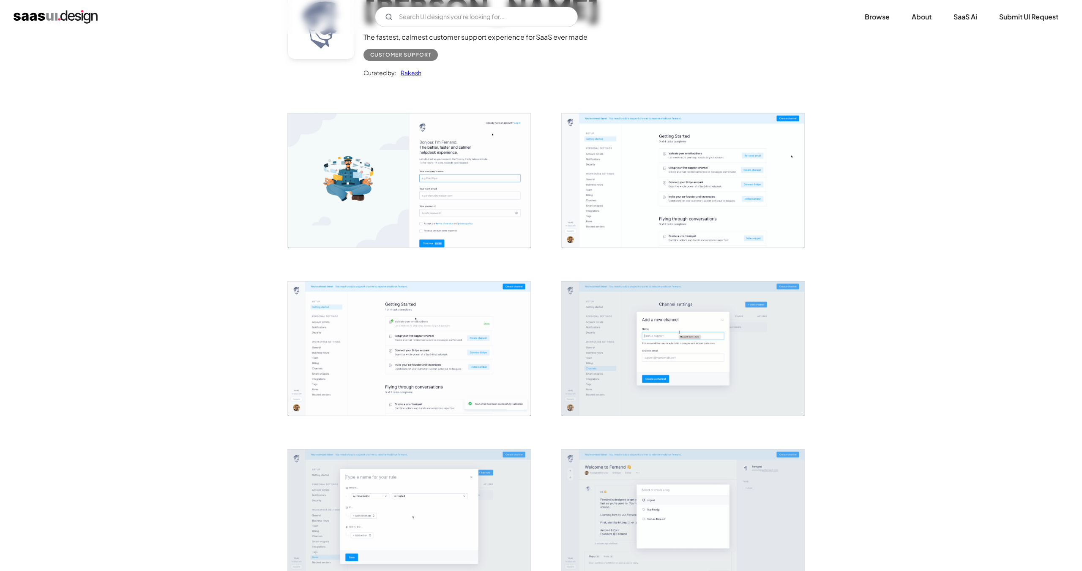
scroll to position [119, 0]
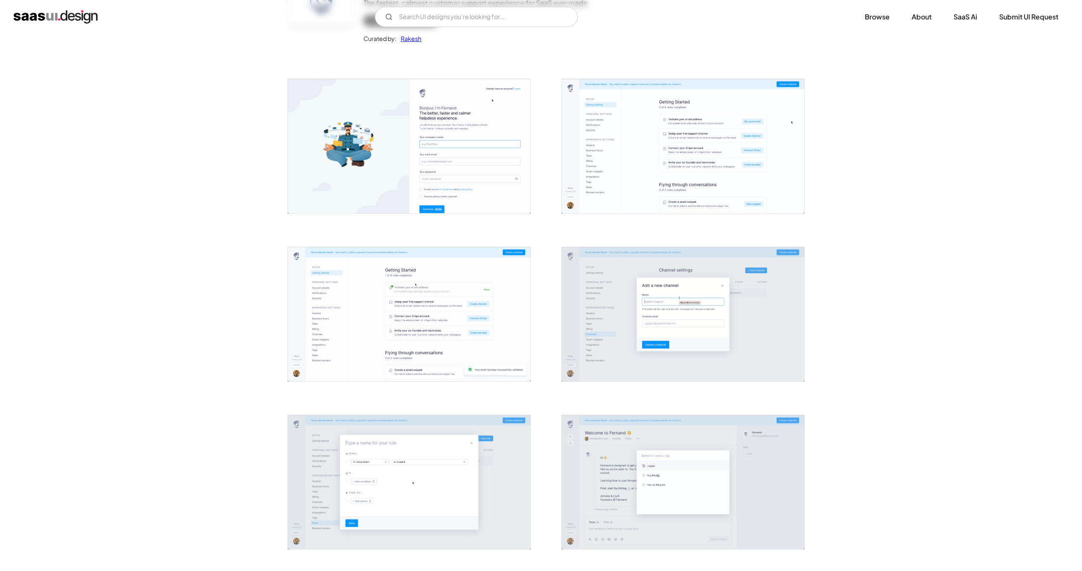
click at [456, 321] on img "open lightbox" at bounding box center [409, 314] width 243 height 134
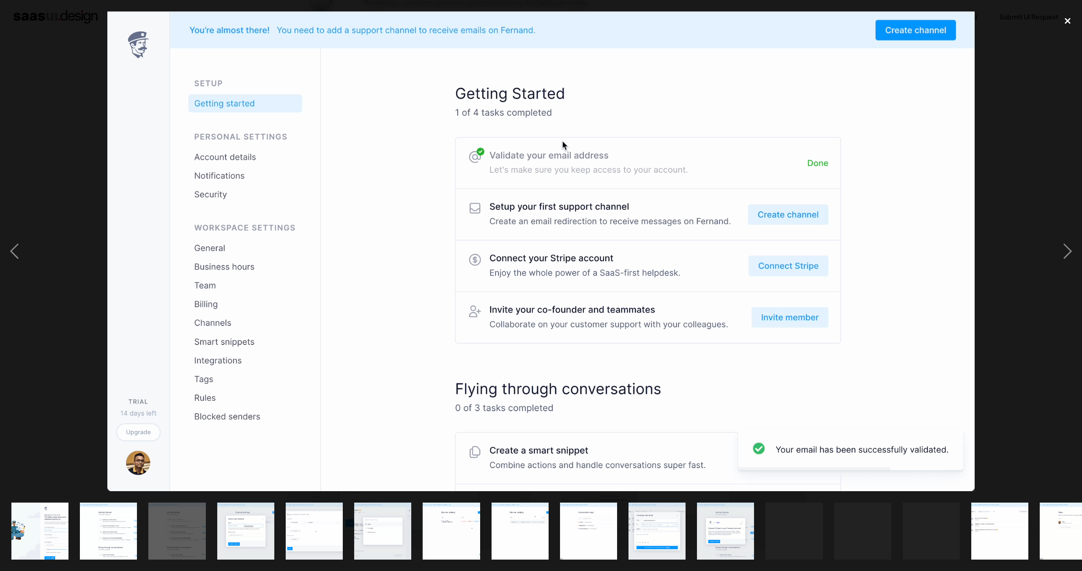
click at [1073, 20] on div "close lightbox" at bounding box center [1067, 20] width 29 height 19
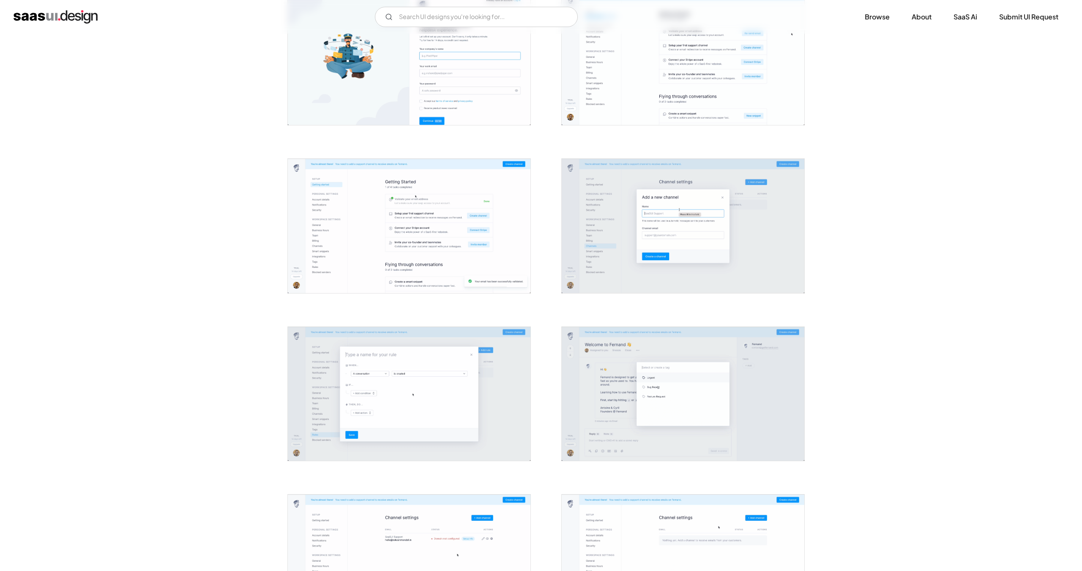
scroll to position [0, 0]
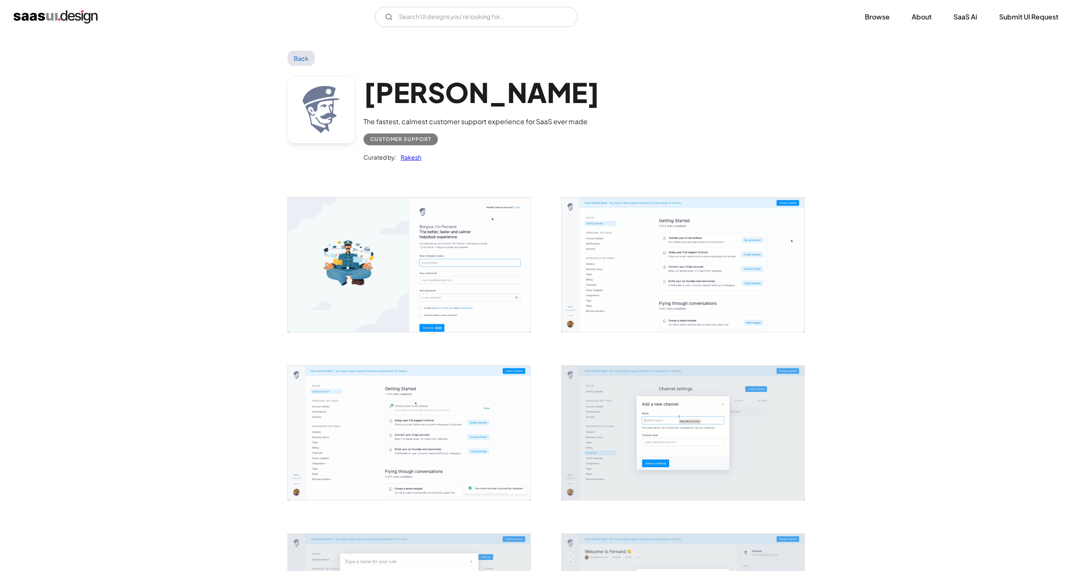
click at [402, 140] on div "Customer Support" at bounding box center [400, 139] width 61 height 10
copy div "Customer Support"
click at [289, 53] on link "Back" at bounding box center [300, 58] width 27 height 15
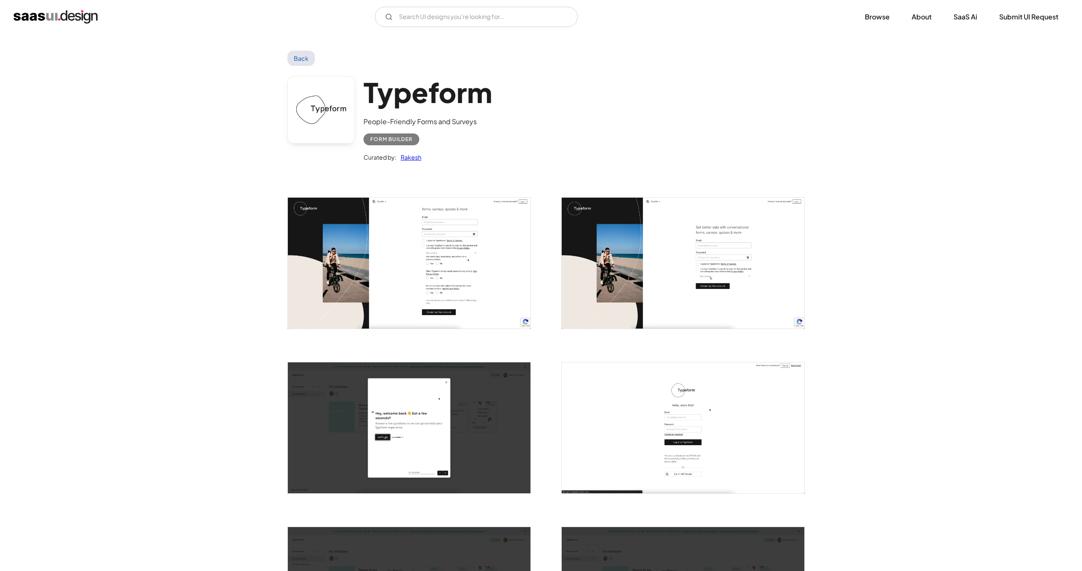
click at [392, 98] on h1 "Typeform" at bounding box center [428, 92] width 129 height 33
copy h1 "Typeform"
